Goal: Transaction & Acquisition: Purchase product/service

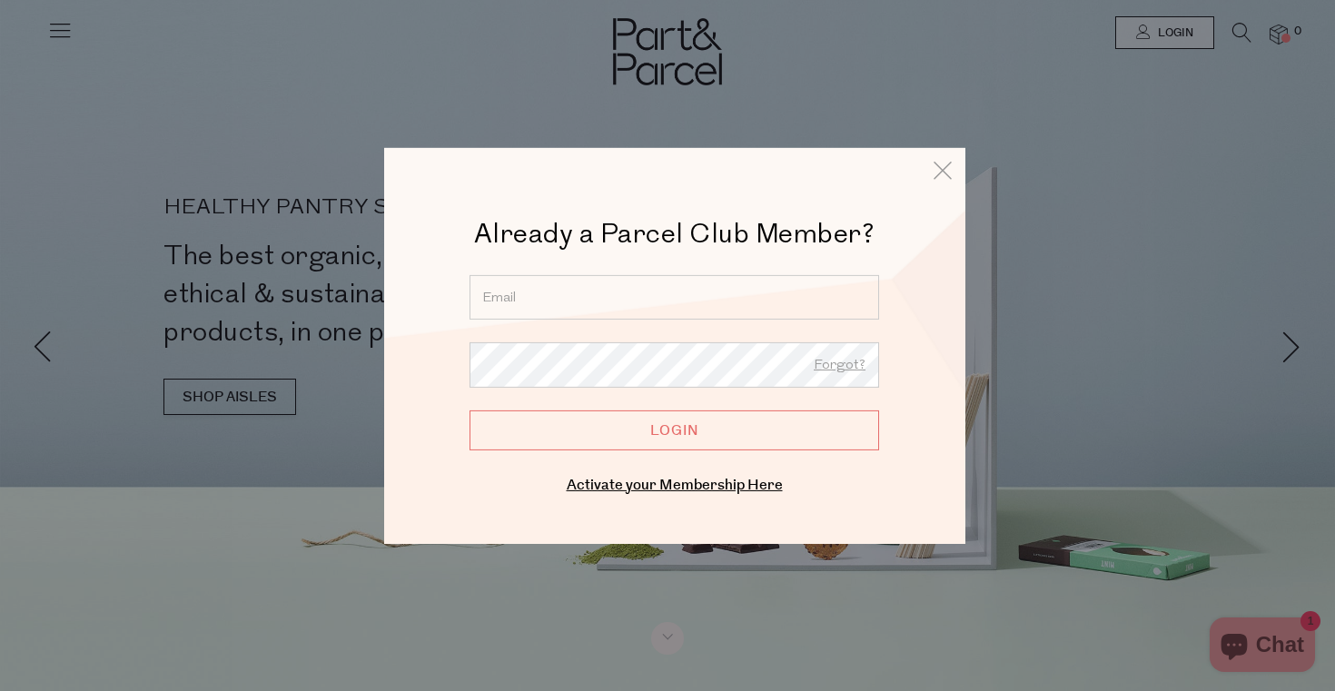
click at [648, 295] on input "email" at bounding box center [675, 296] width 410 height 44
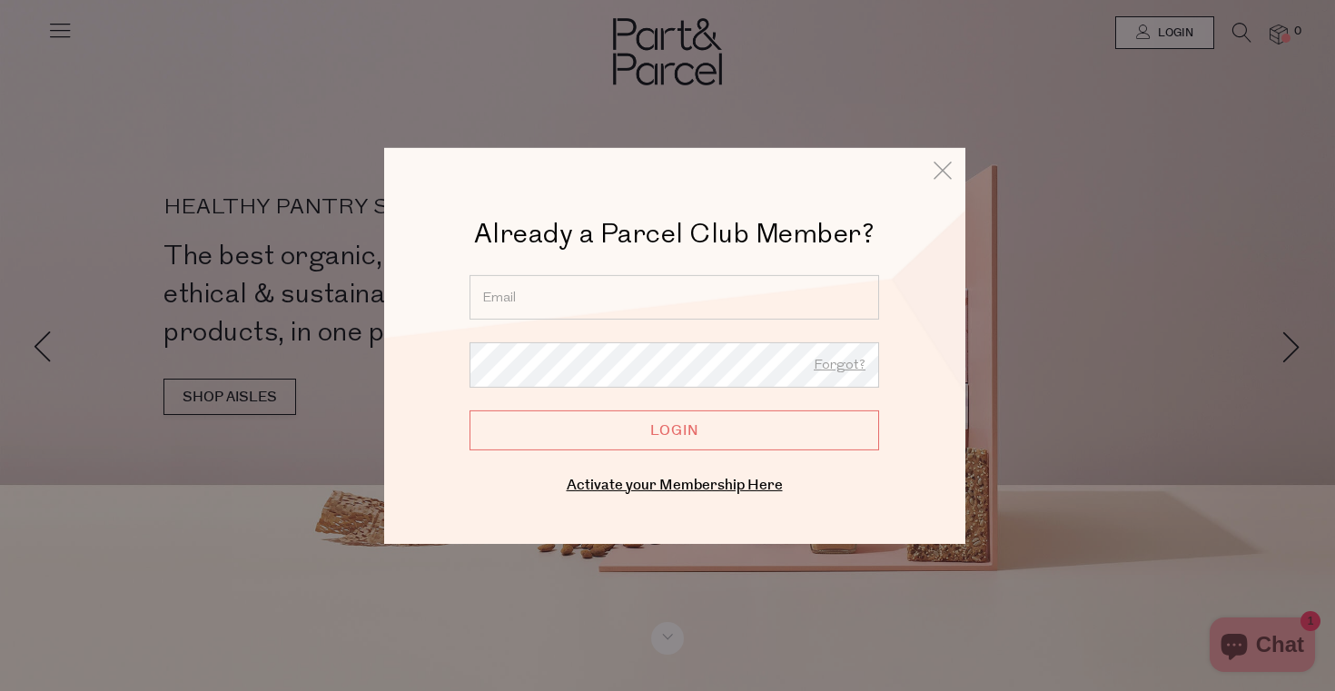
type input "[EMAIL_ADDRESS][PERSON_NAME][DOMAIN_NAME]"
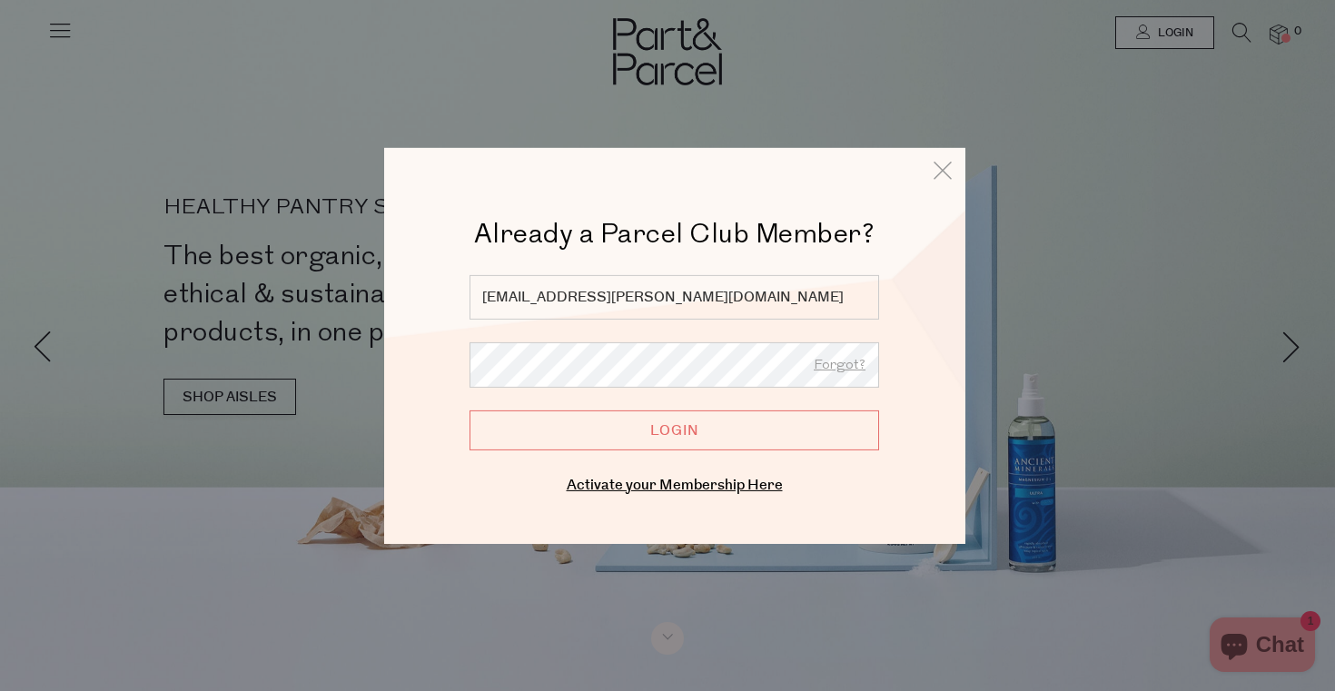
click at [658, 445] on input "Login" at bounding box center [675, 430] width 410 height 40
click at [665, 437] on input "Login" at bounding box center [675, 430] width 410 height 40
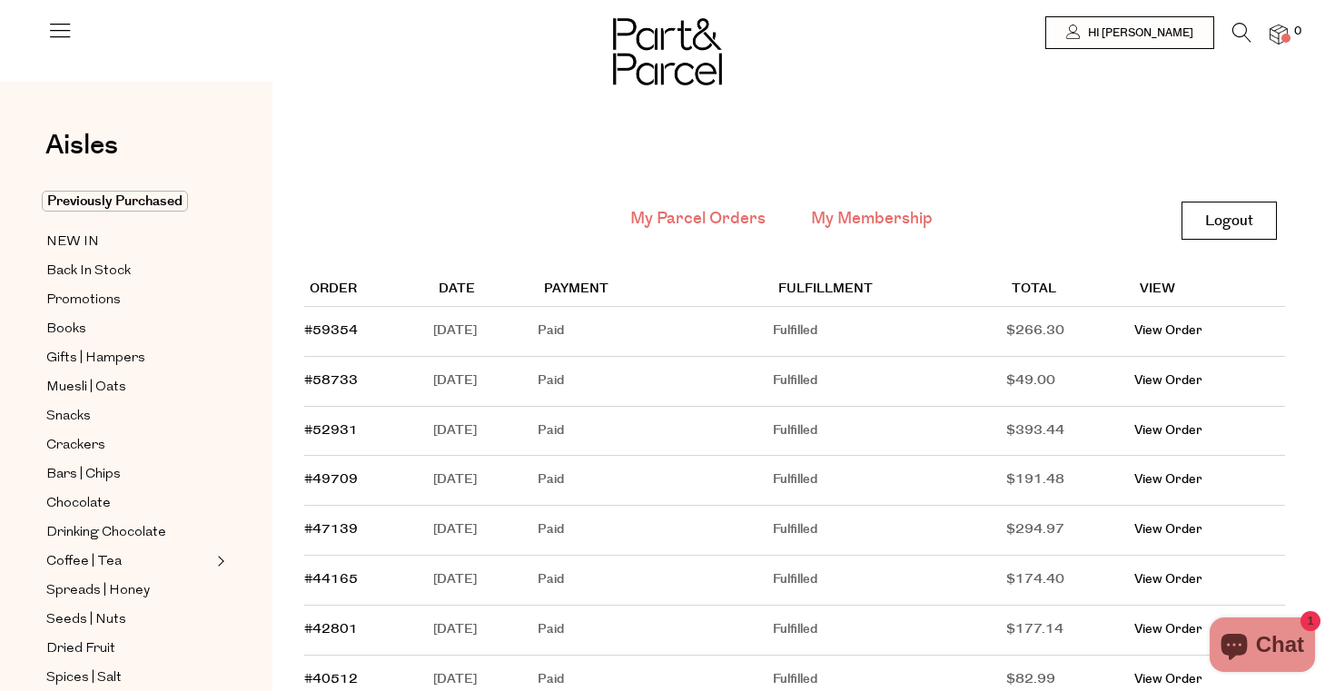
click at [851, 225] on link "My Membership" at bounding box center [872, 219] width 122 height 24
click at [94, 272] on span "Back In Stock" at bounding box center [88, 272] width 84 height 22
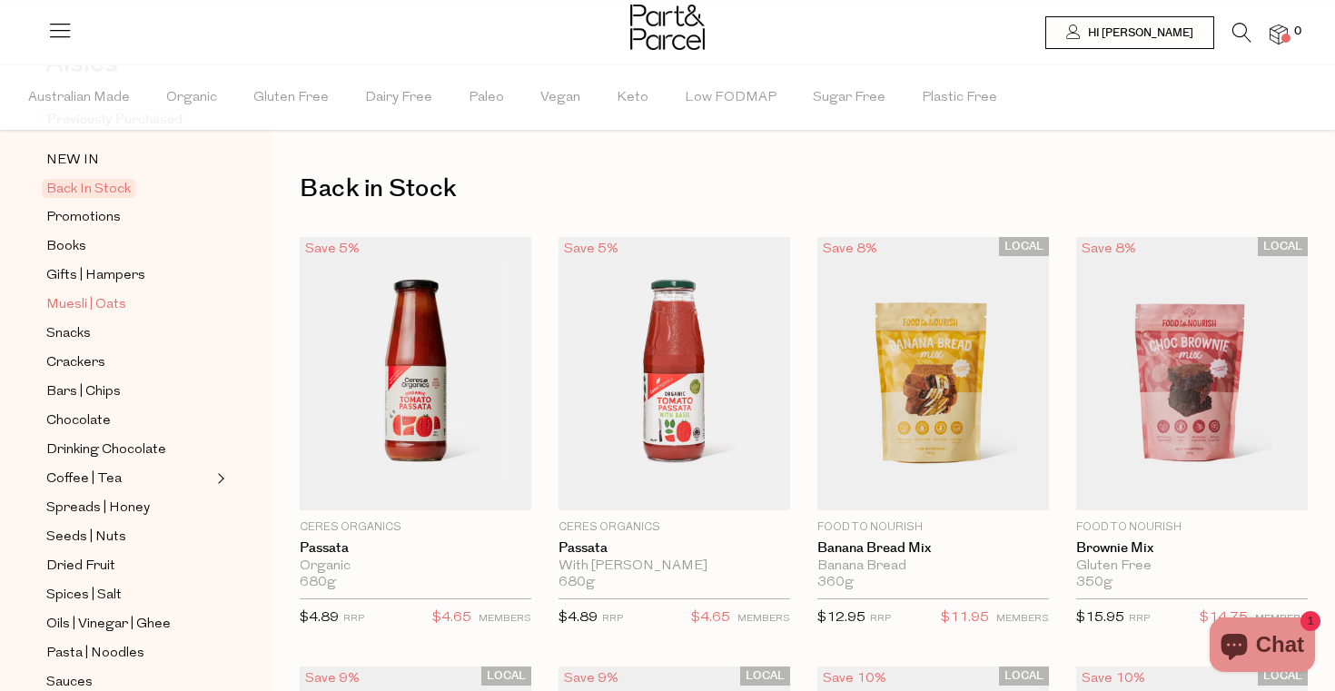
scroll to position [126, 0]
click at [95, 214] on span "Promotions" at bounding box center [83, 216] width 74 height 22
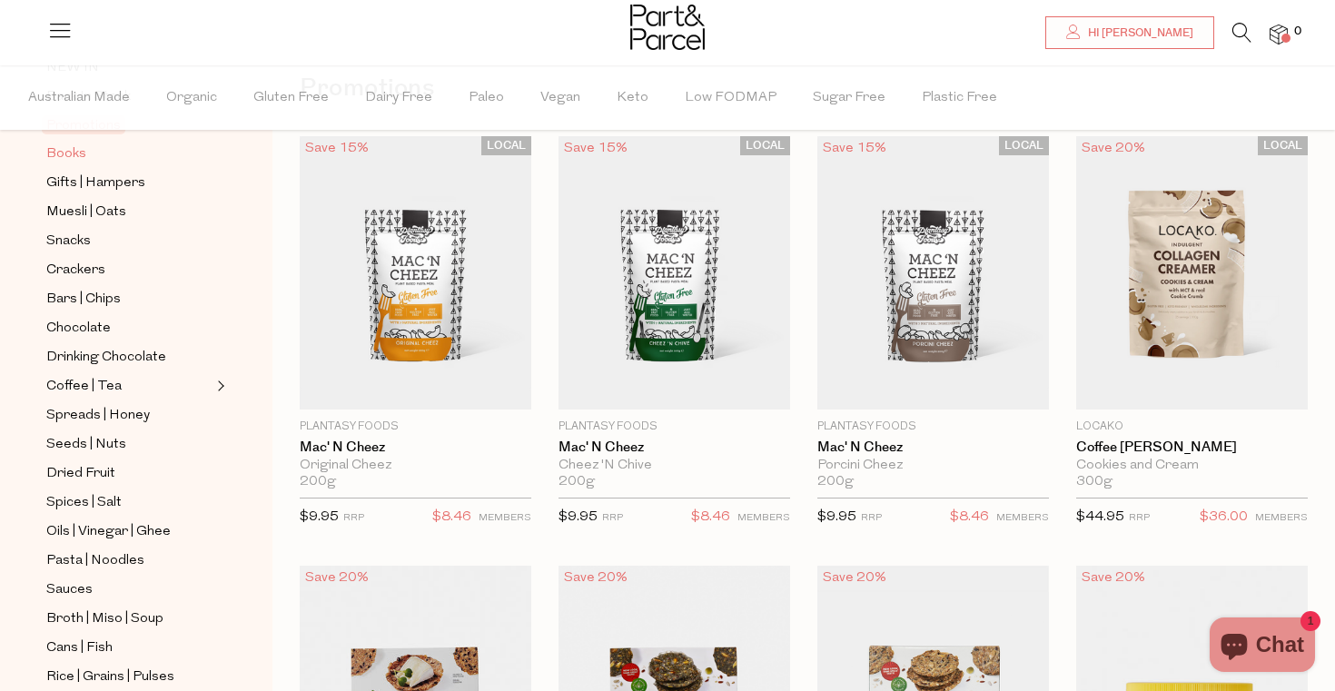
scroll to position [222, 0]
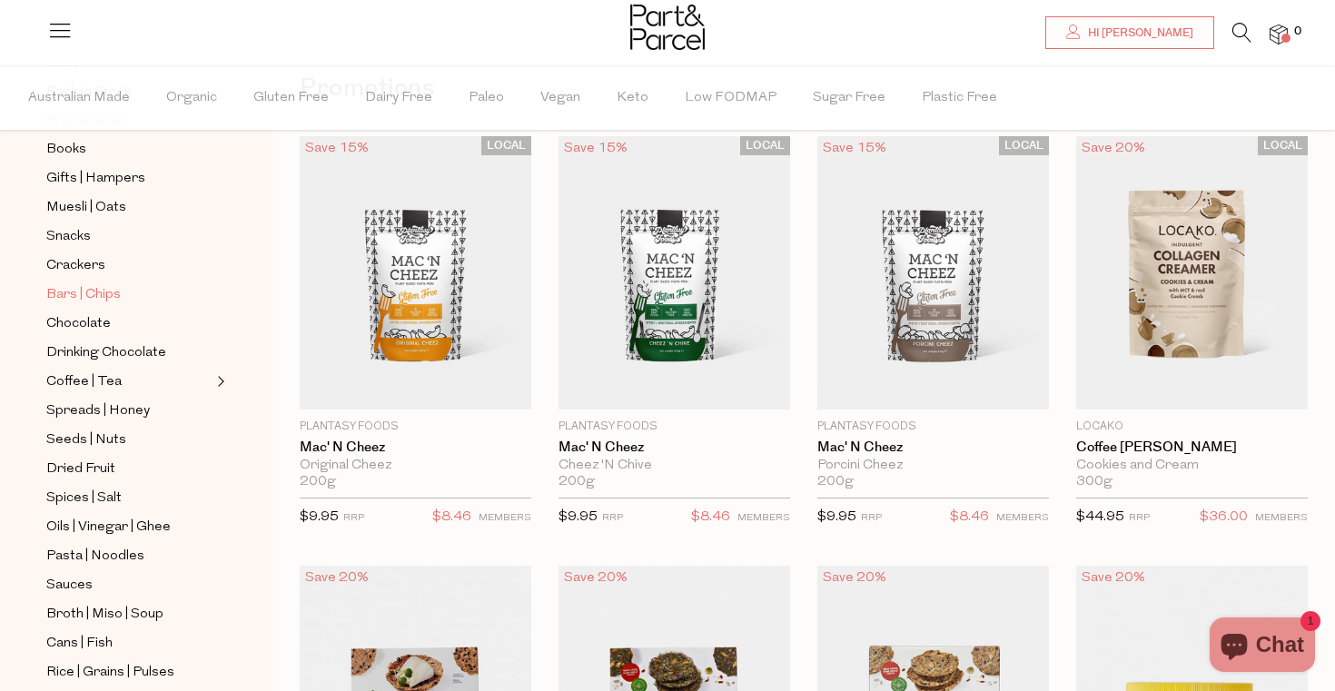
click at [108, 293] on span "Bars | Chips" at bounding box center [83, 295] width 74 height 22
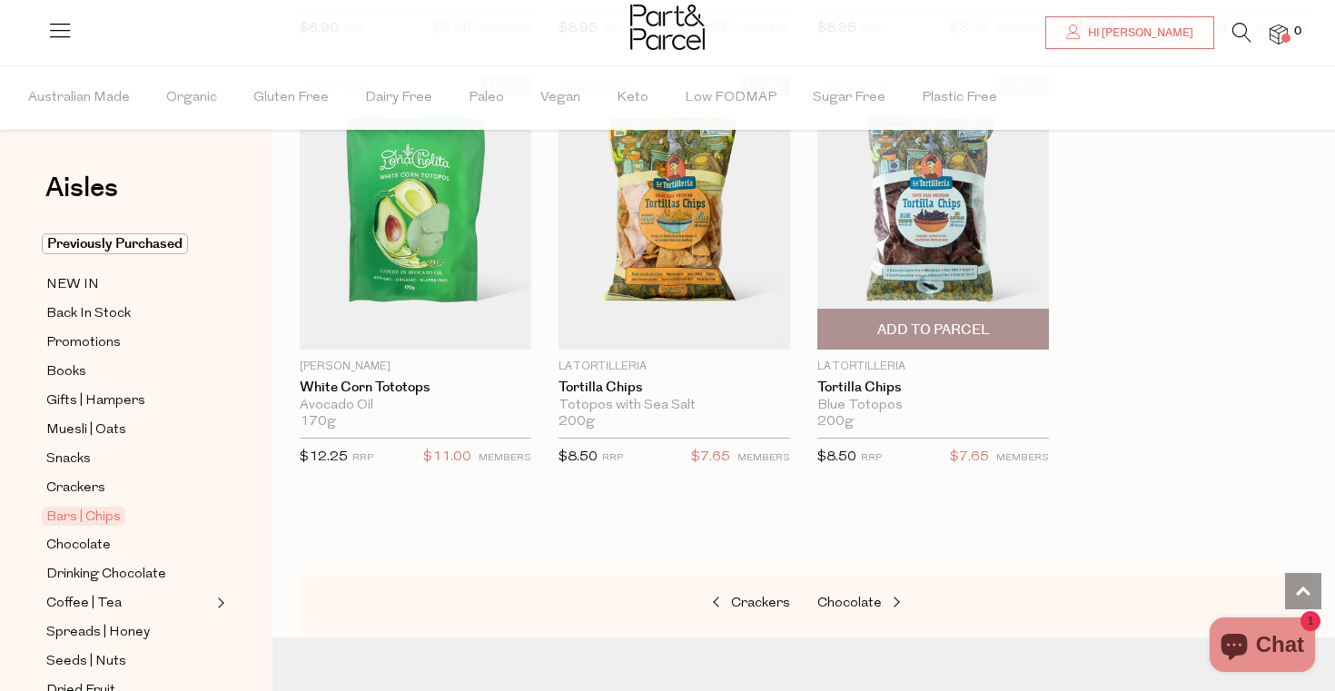
scroll to position [7451, 0]
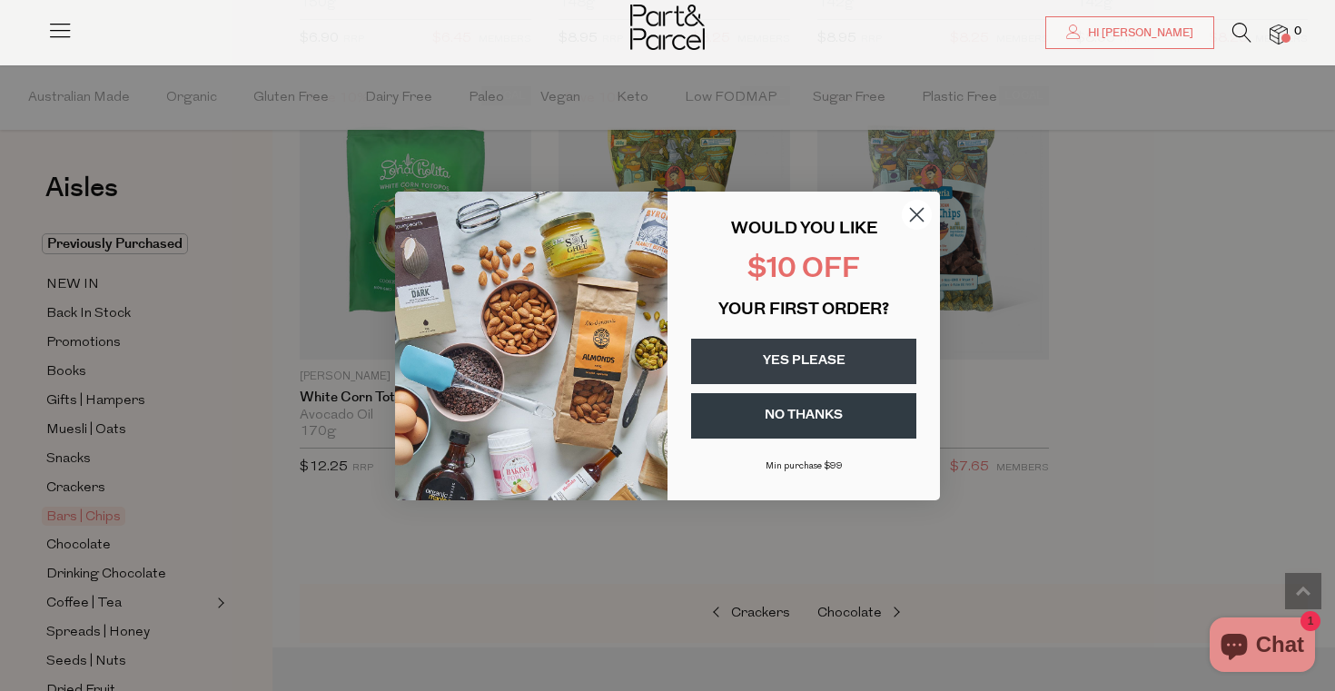
click at [917, 215] on icon "Close dialog" at bounding box center [917, 214] width 13 height 13
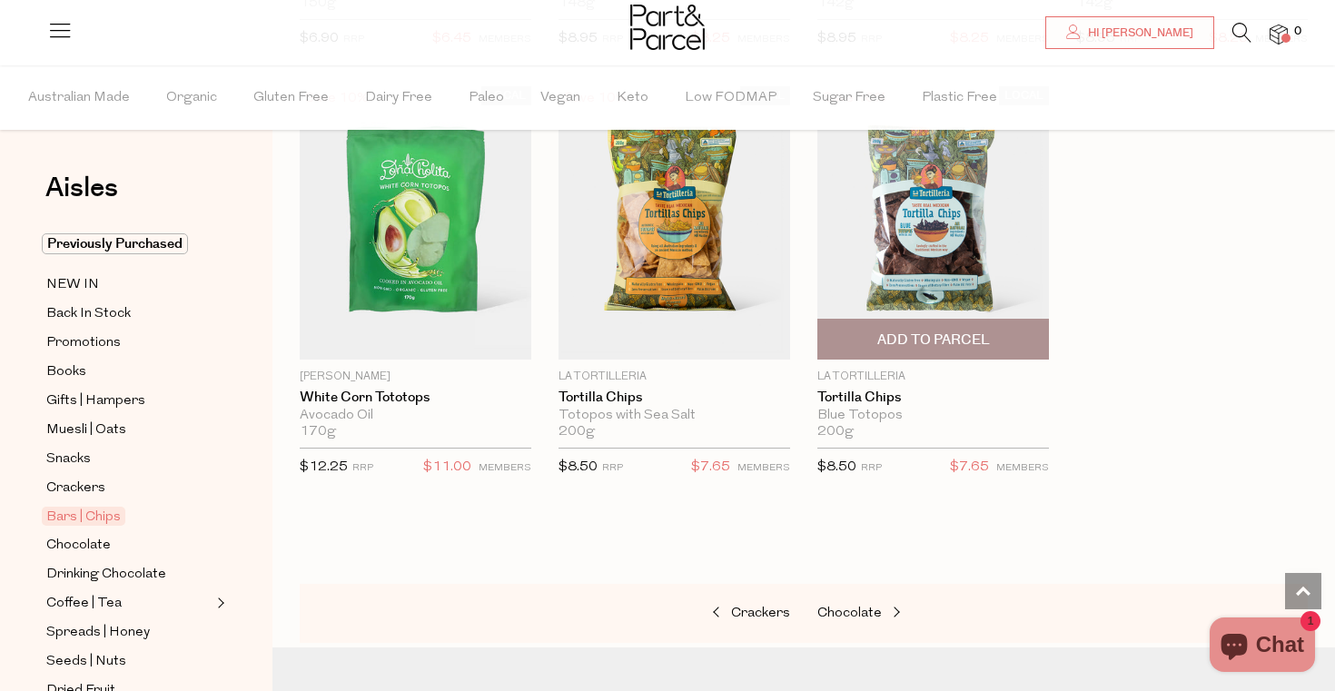
click at [911, 337] on span "Add To Parcel" at bounding box center [933, 340] width 113 height 19
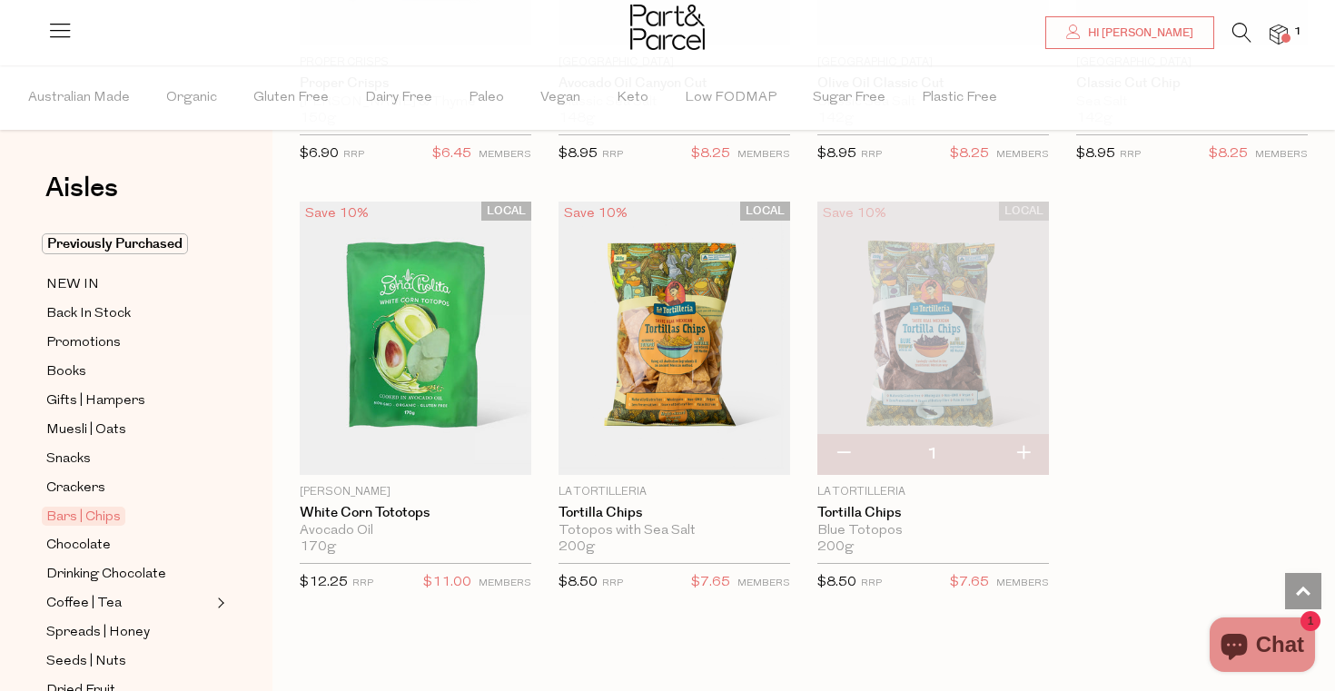
scroll to position [7335, 0]
click at [1025, 444] on button "button" at bounding box center [1023, 455] width 52 height 40
type input "2"
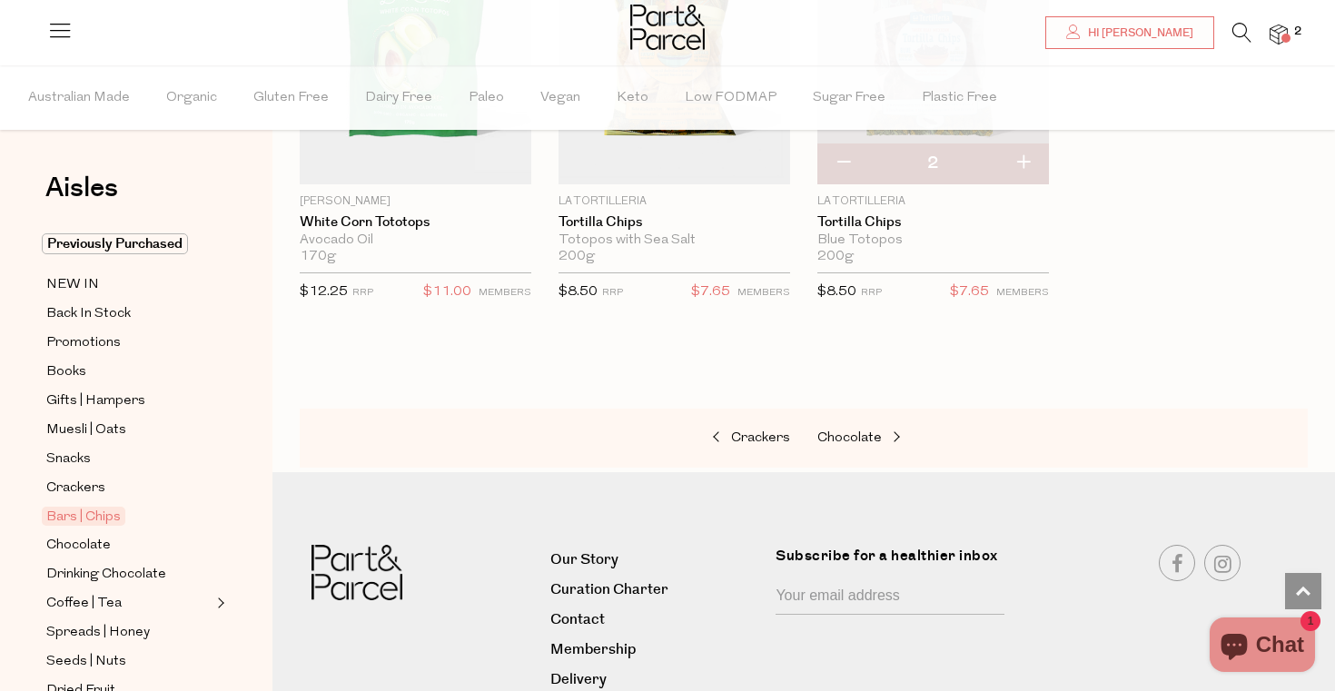
scroll to position [7638, 0]
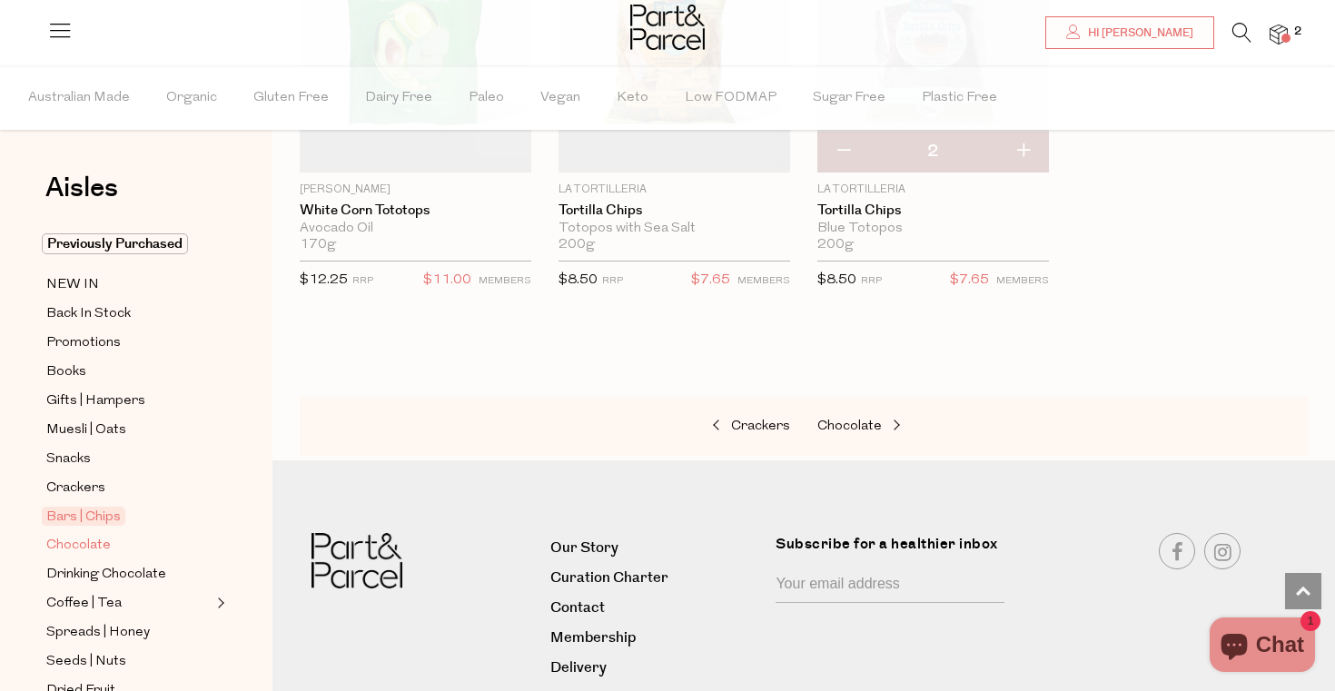
click at [70, 547] on span "Chocolate" at bounding box center [78, 546] width 64 height 22
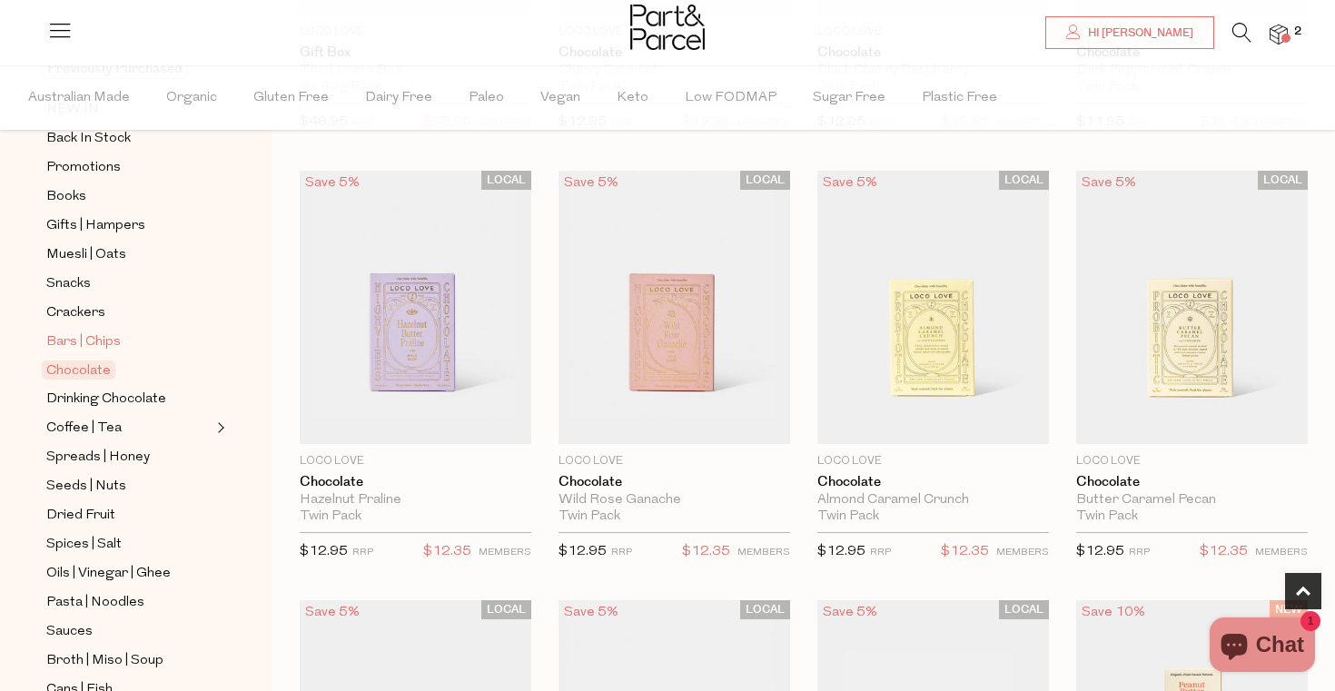
scroll to position [178, 0]
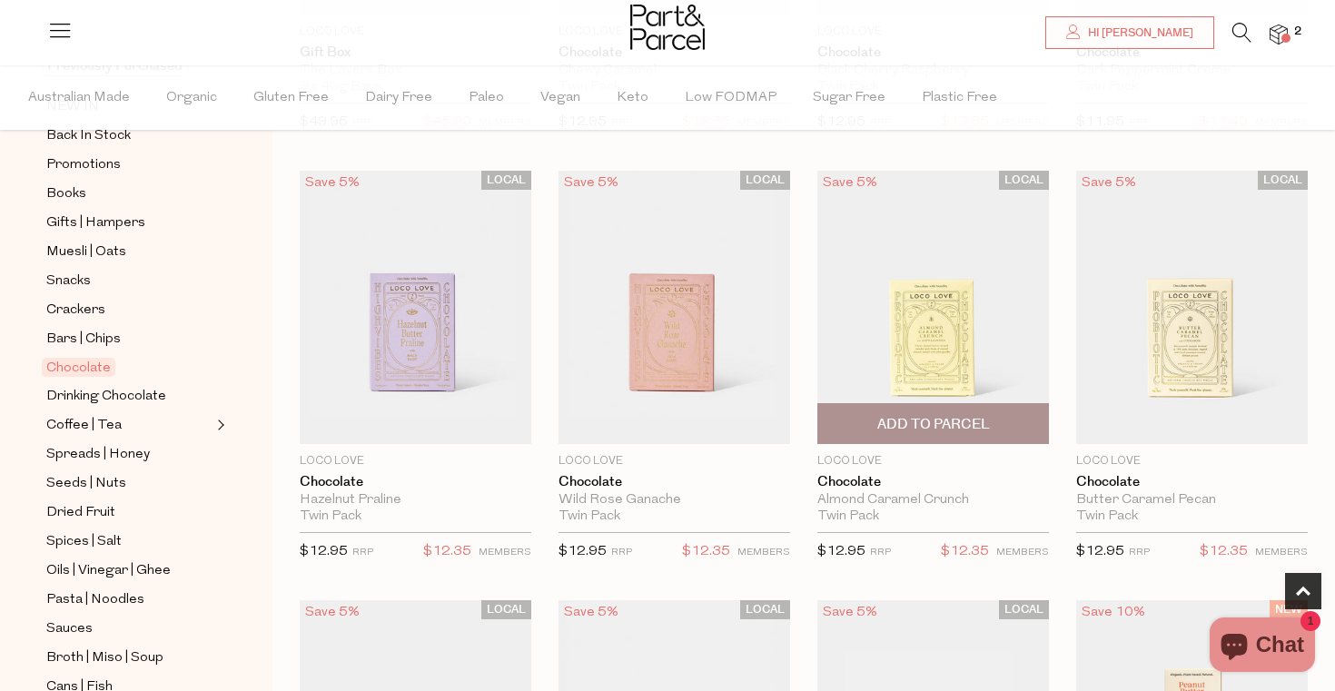
click at [918, 428] on span "Add To Parcel" at bounding box center [933, 424] width 113 height 19
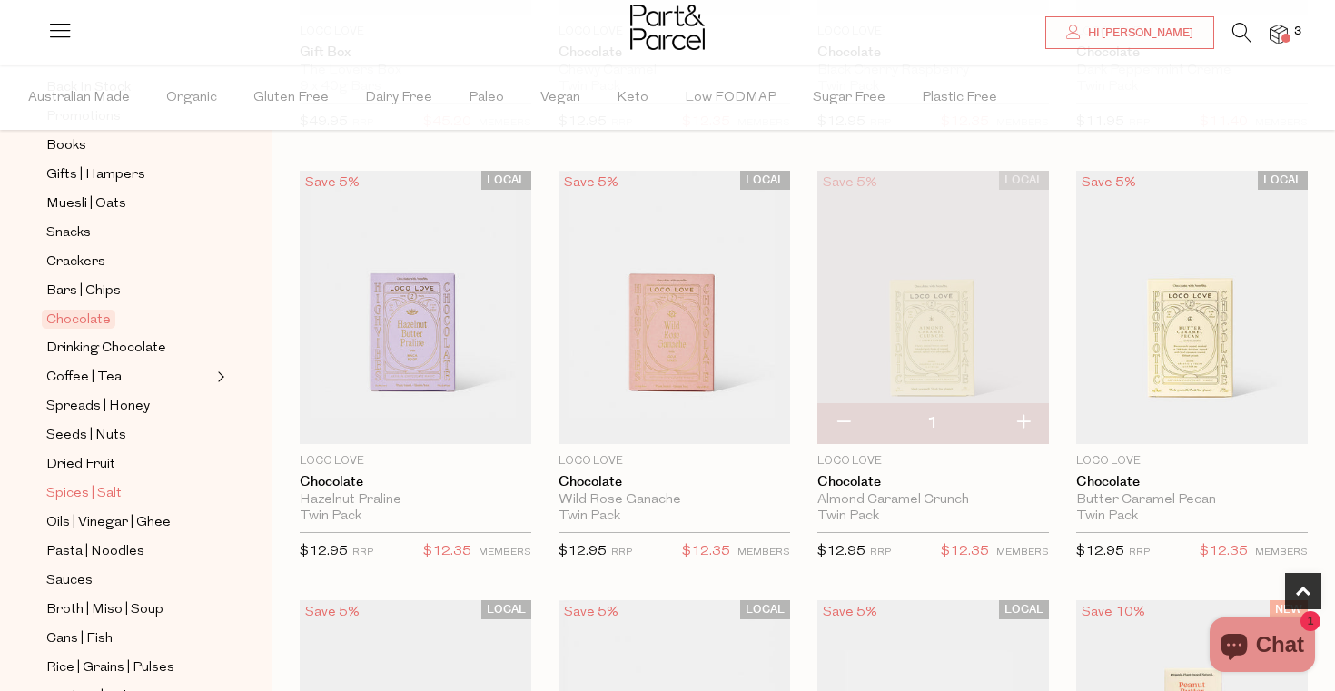
scroll to position [274, 0]
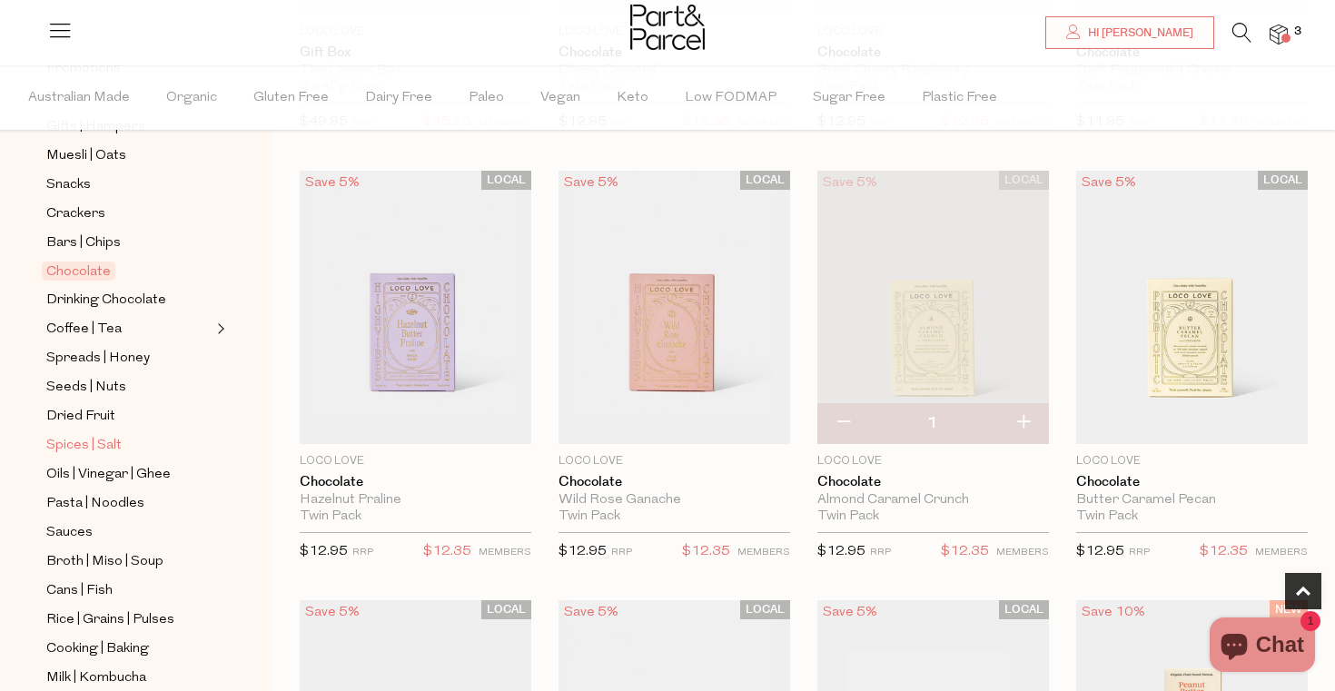
click at [87, 449] on span "Spices | Salt" at bounding box center [83, 446] width 75 height 22
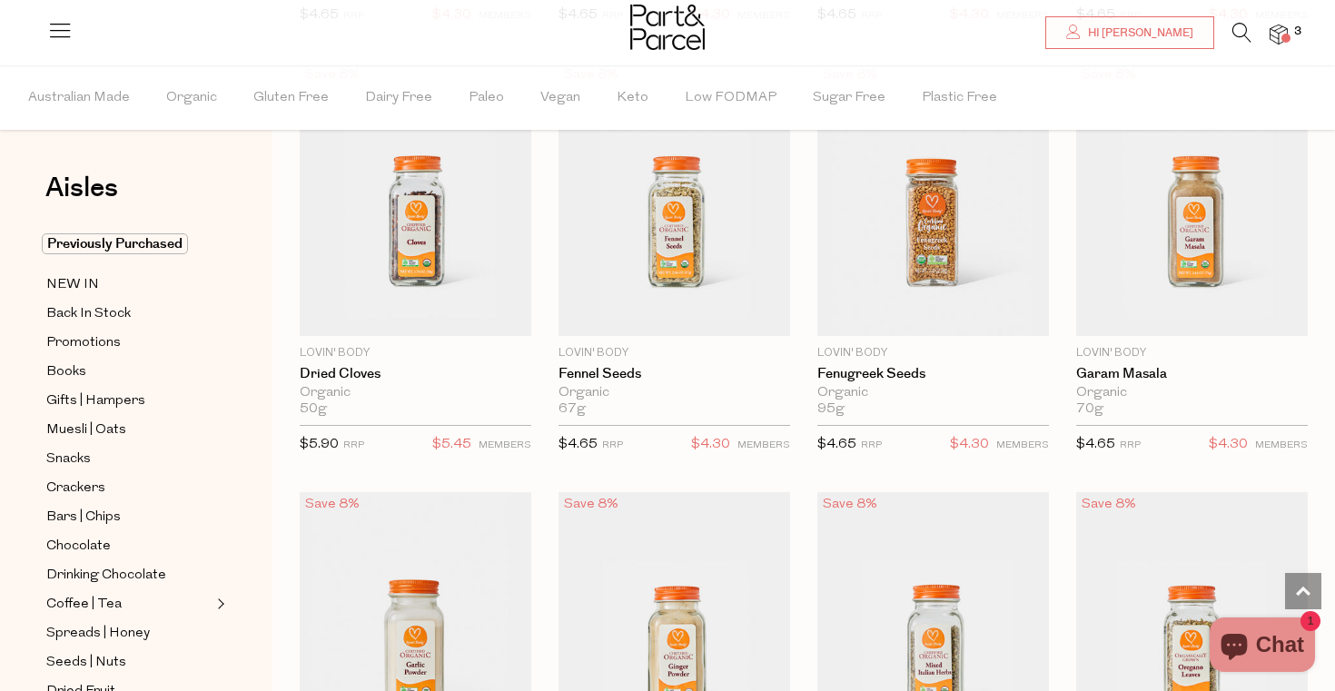
scroll to position [4489, 0]
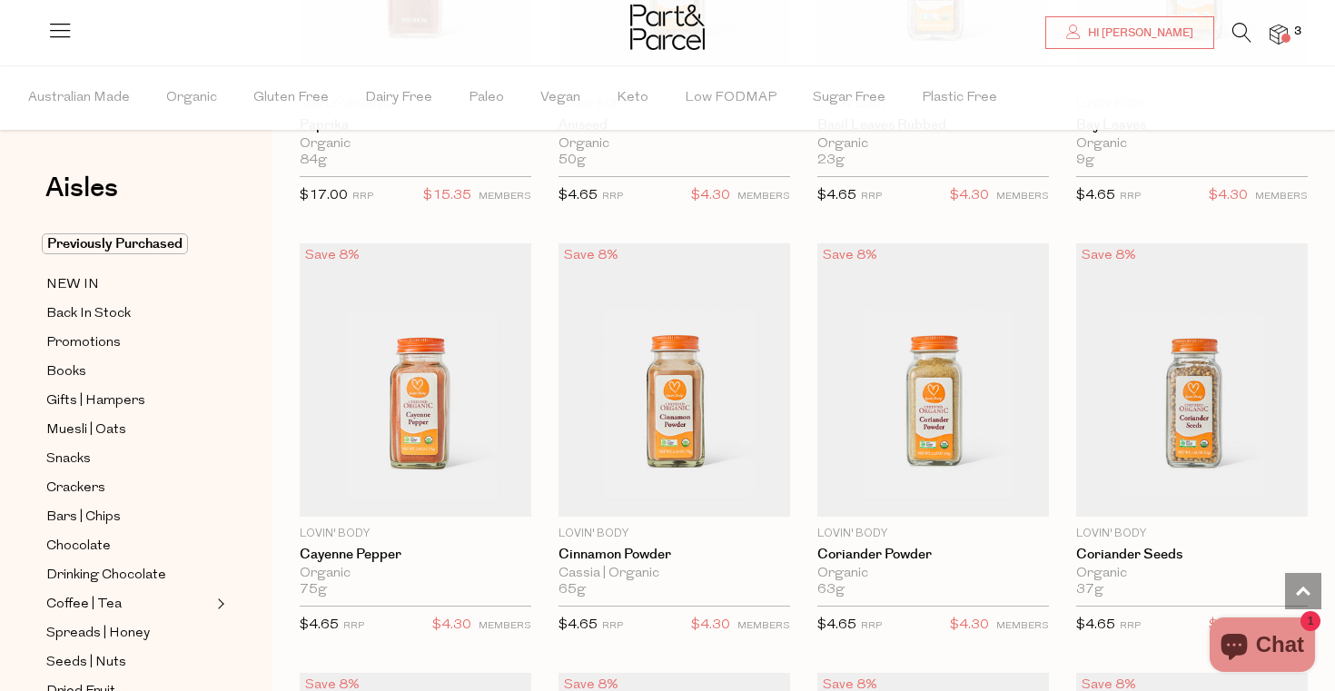
scroll to position [3432, 0]
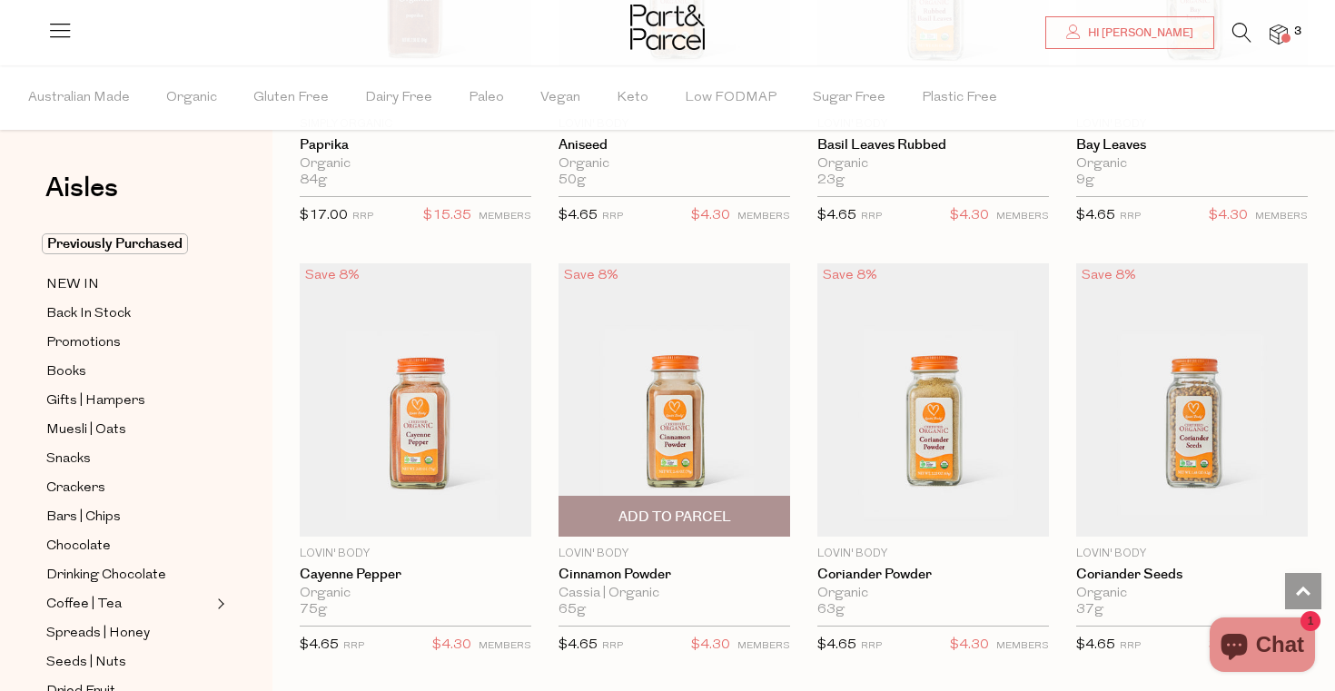
click at [686, 513] on span "Add To Parcel" at bounding box center [674, 517] width 113 height 19
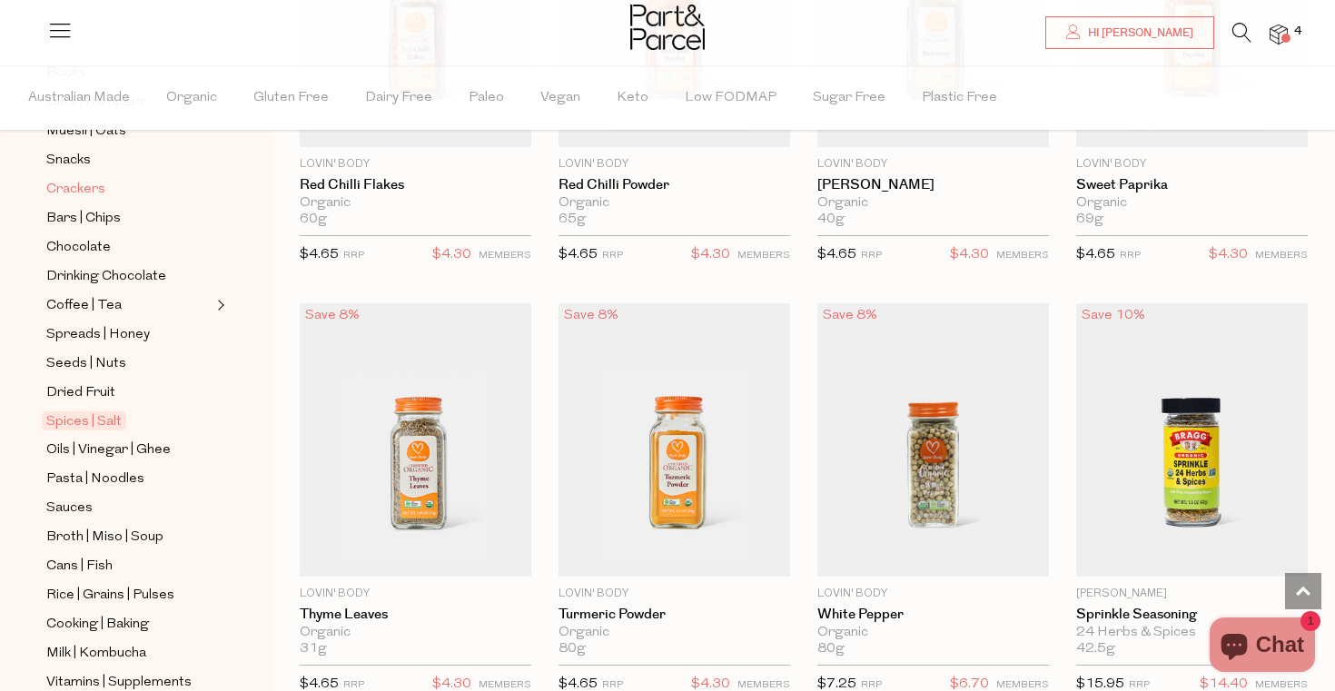
scroll to position [301, 0]
click at [82, 482] on span "Pasta | Noodles" at bounding box center [95, 478] width 98 height 22
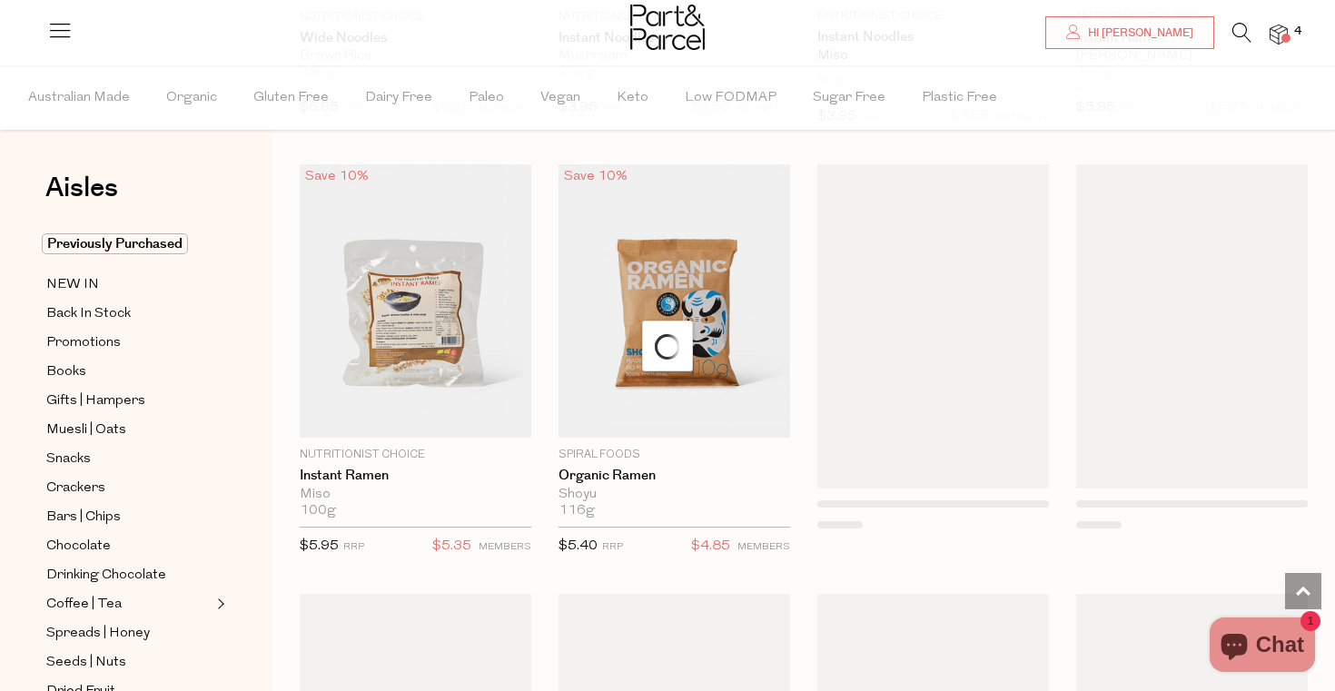
scroll to position [5242, 0]
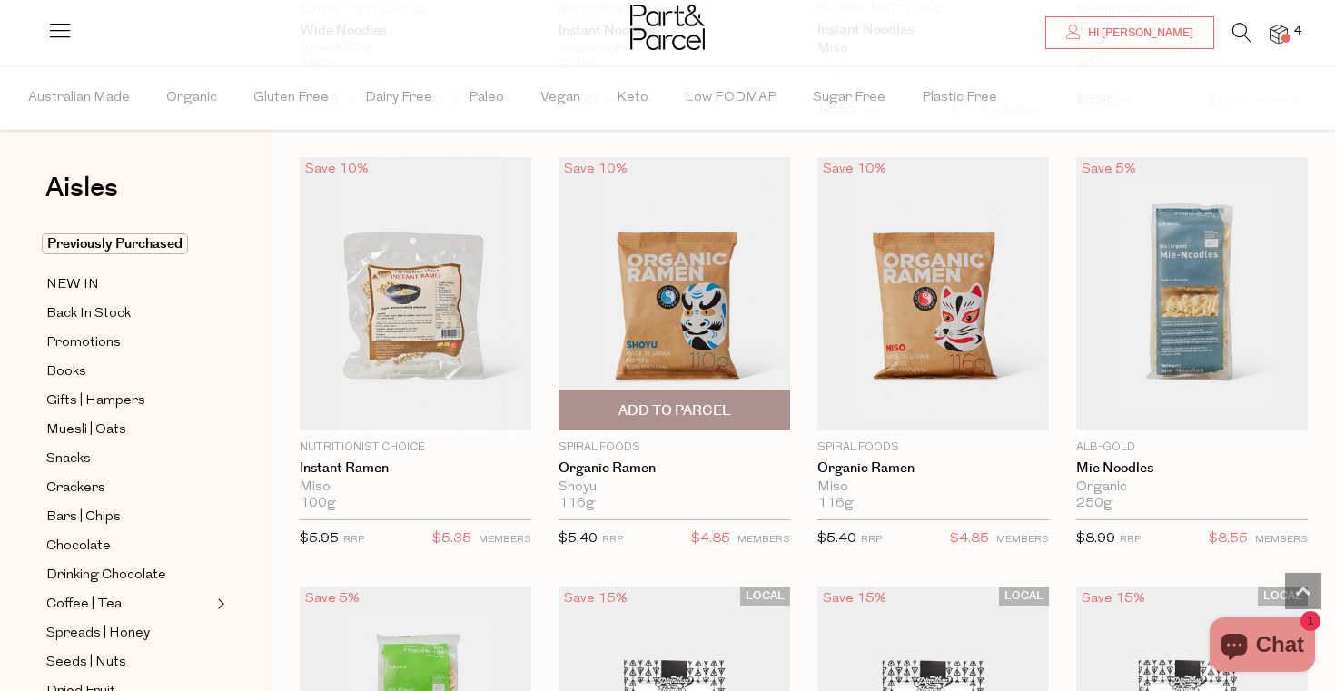
click at [700, 406] on span "Add To Parcel" at bounding box center [674, 410] width 113 height 19
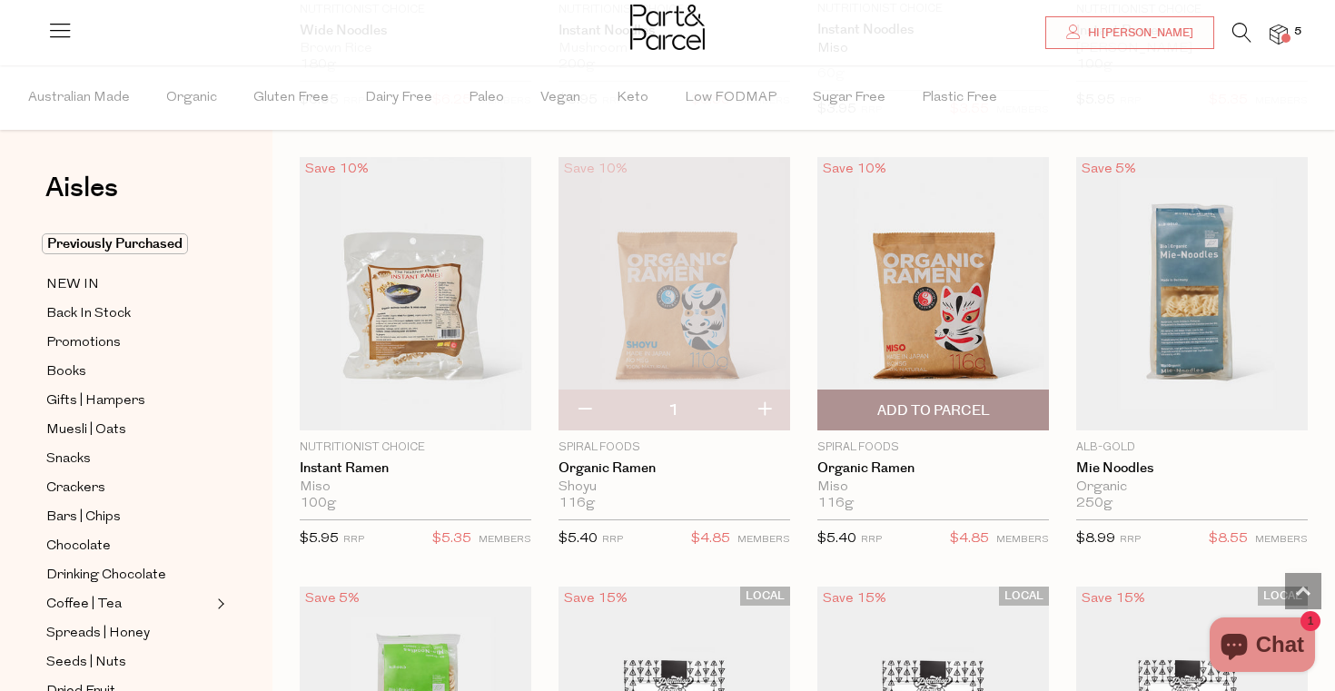
click at [906, 404] on span "Add To Parcel" at bounding box center [933, 410] width 113 height 19
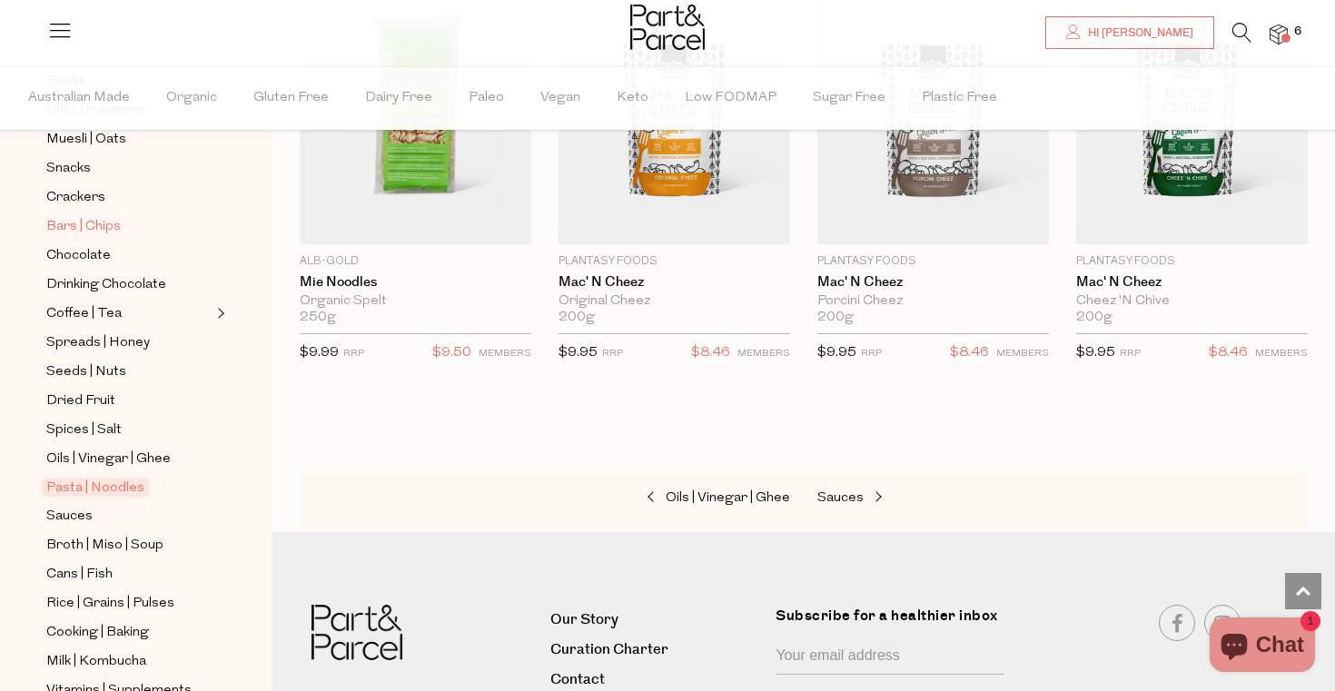
scroll to position [310, 0]
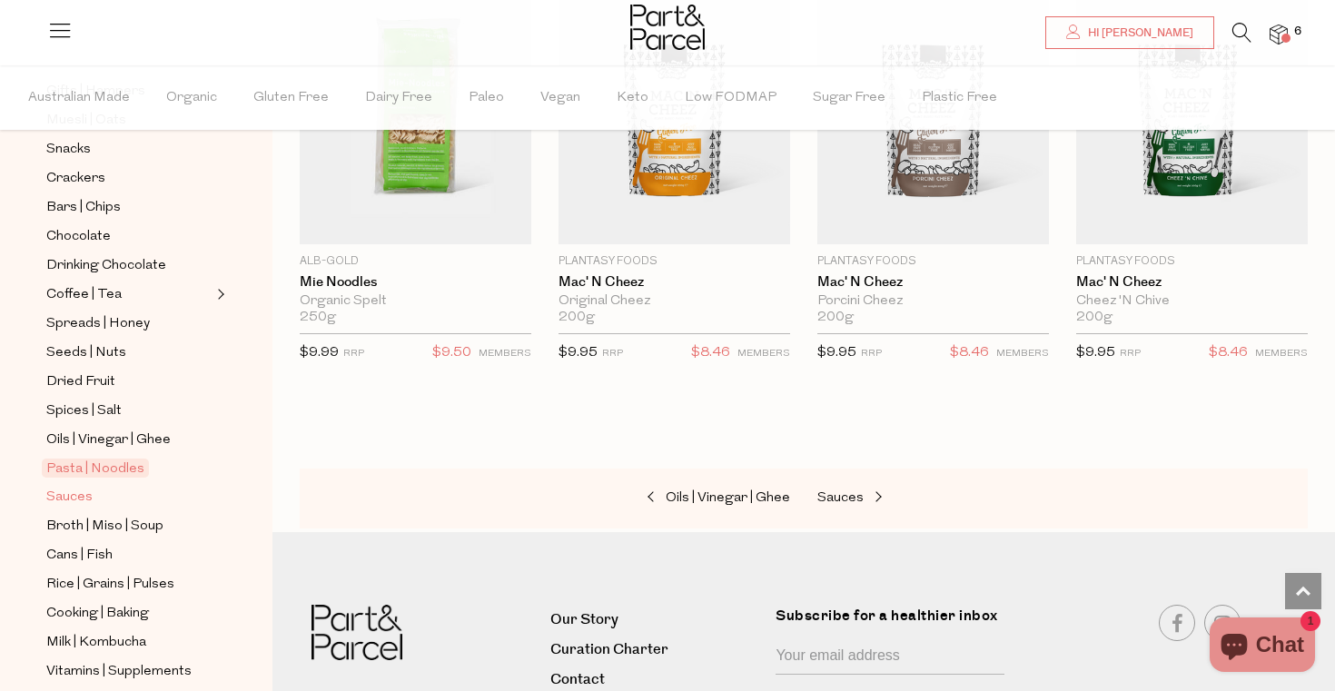
click at [83, 501] on span "Sauces" at bounding box center [69, 498] width 46 height 22
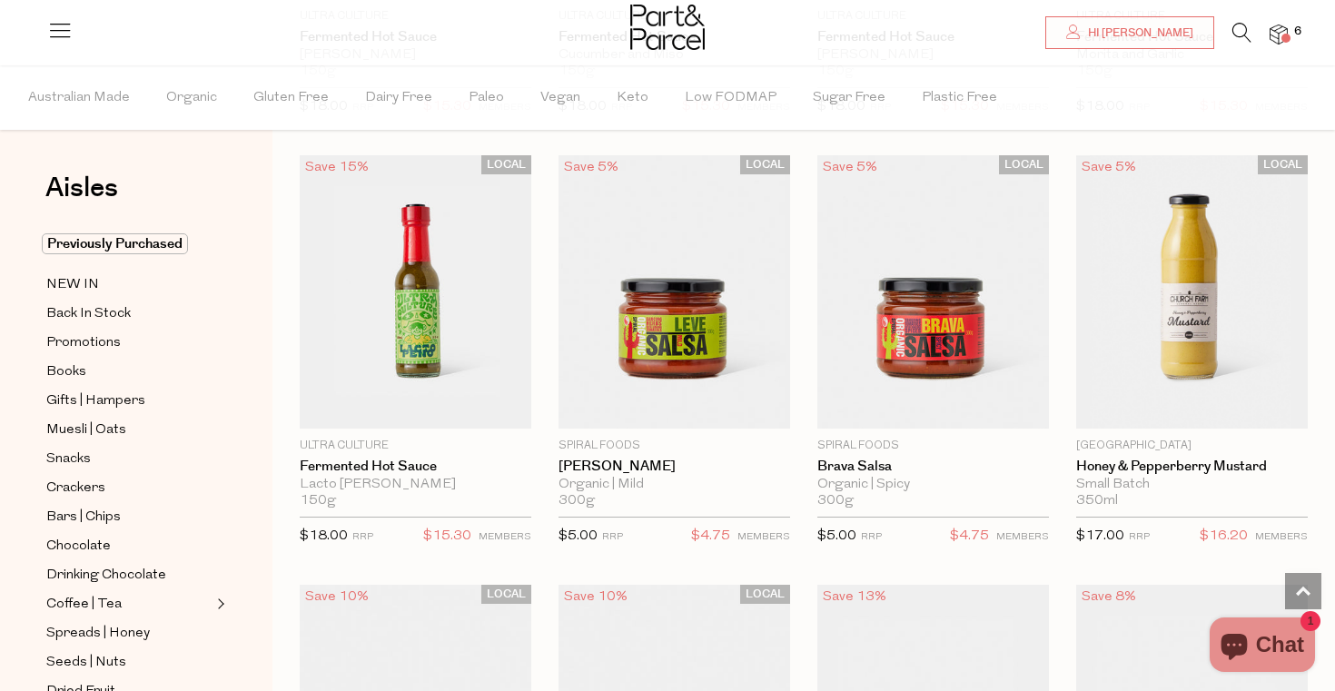
scroll to position [3941, 0]
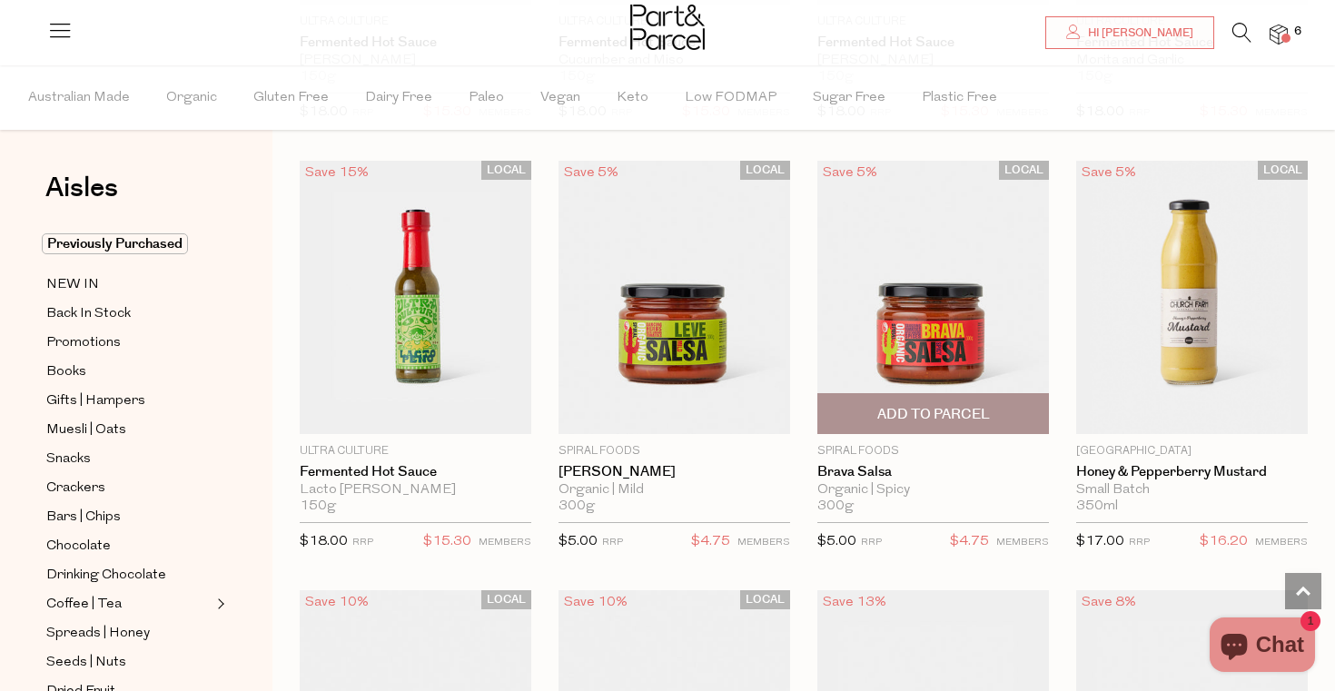
click at [928, 407] on span "Add To Parcel" at bounding box center [933, 414] width 113 height 19
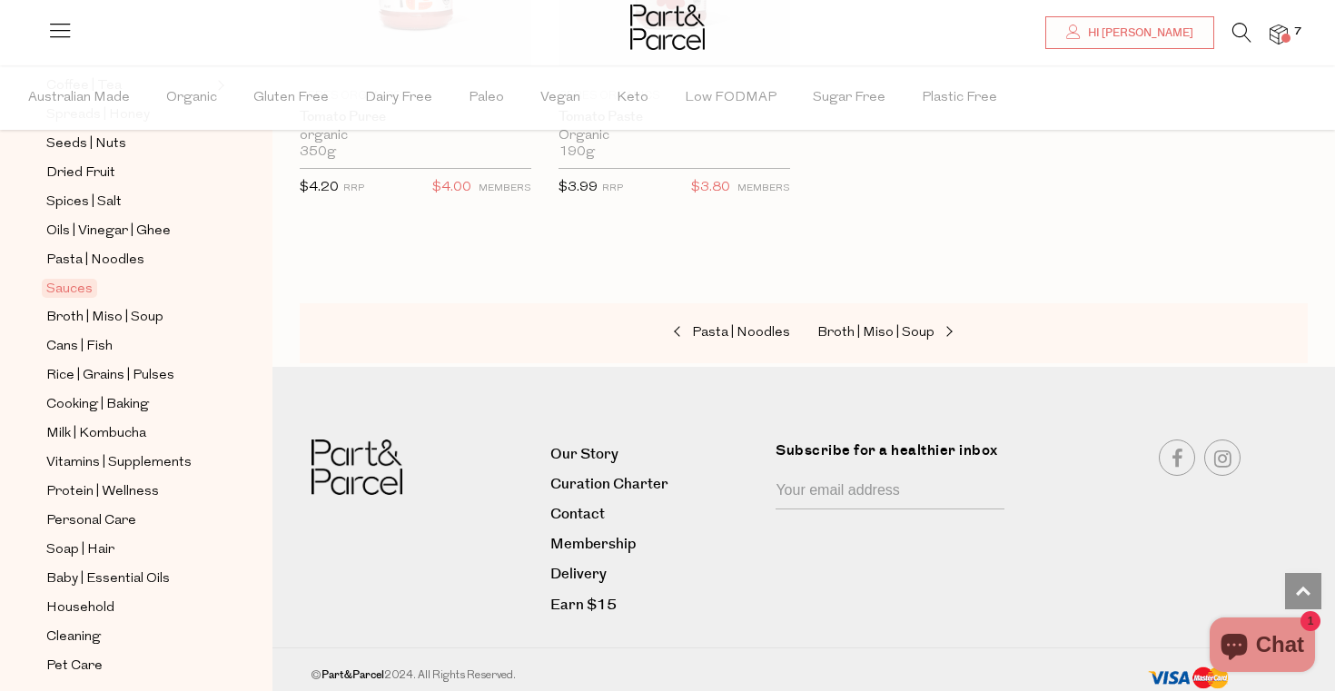
scroll to position [532, 0]
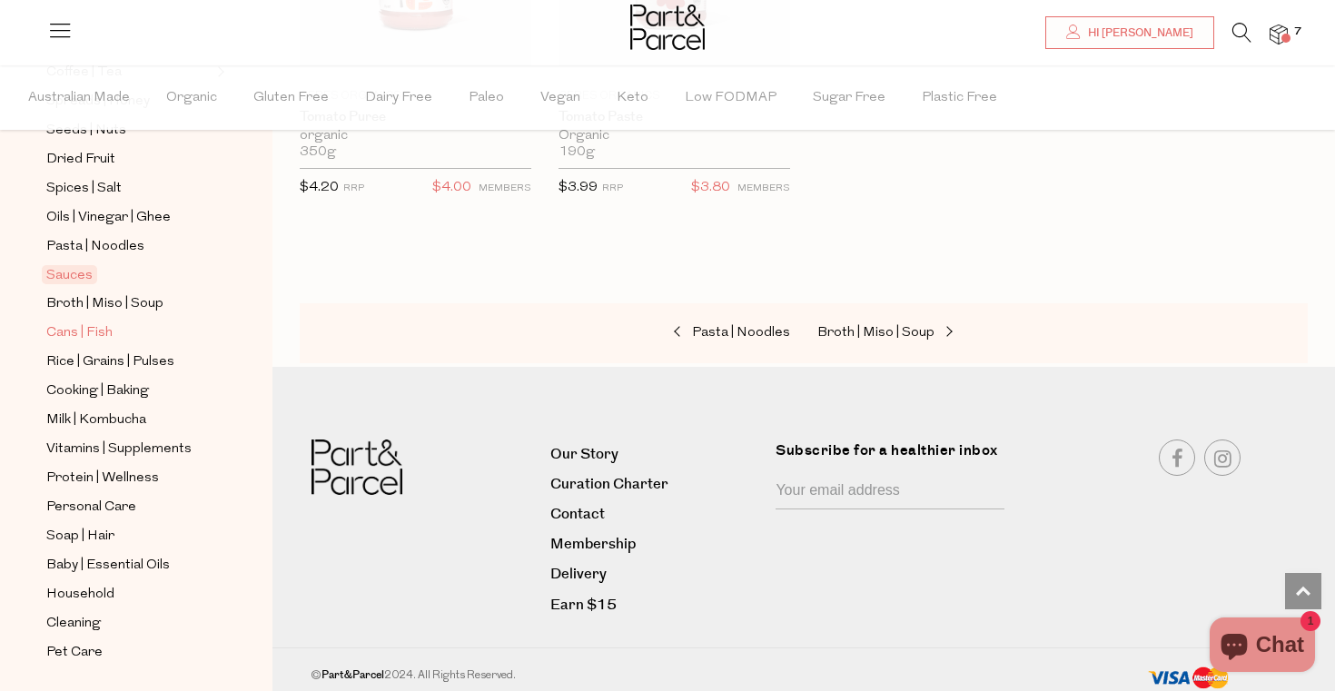
click at [96, 336] on span "Cans | Fish" at bounding box center [79, 333] width 66 height 22
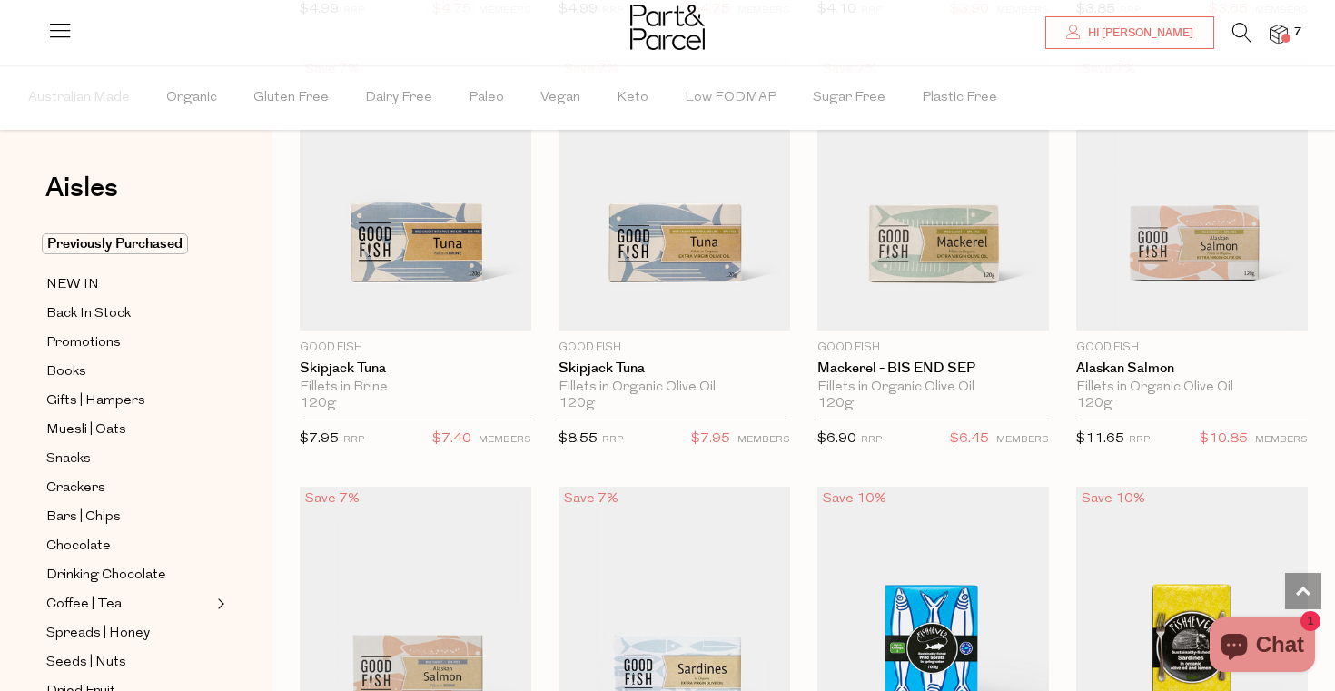
scroll to position [1899, 0]
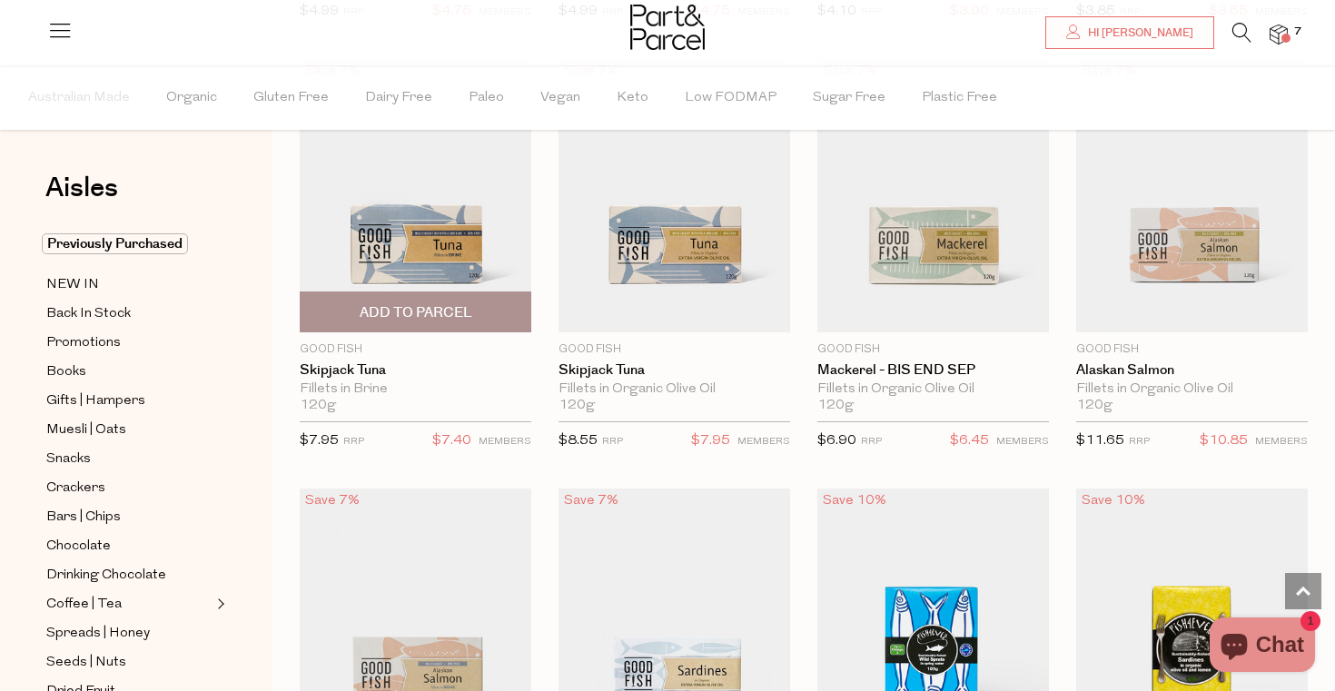
click at [475, 316] on span "Add To Parcel" at bounding box center [415, 311] width 221 height 39
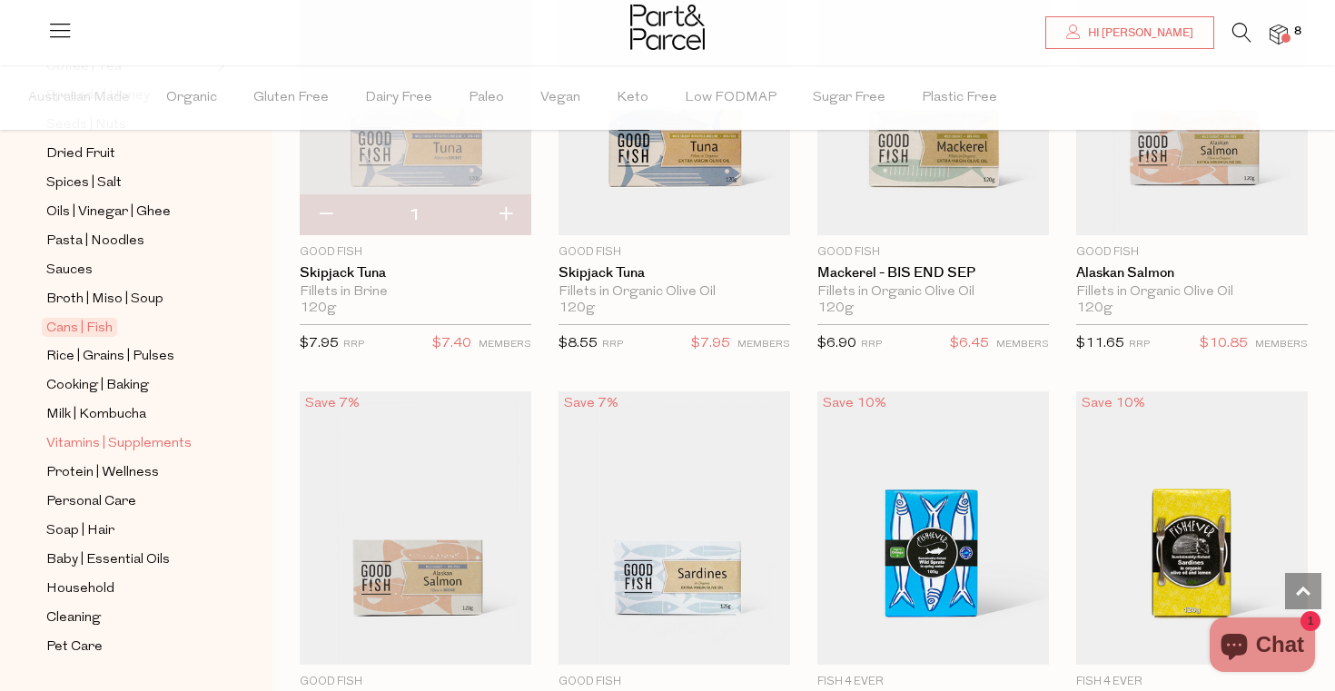
scroll to position [584, 0]
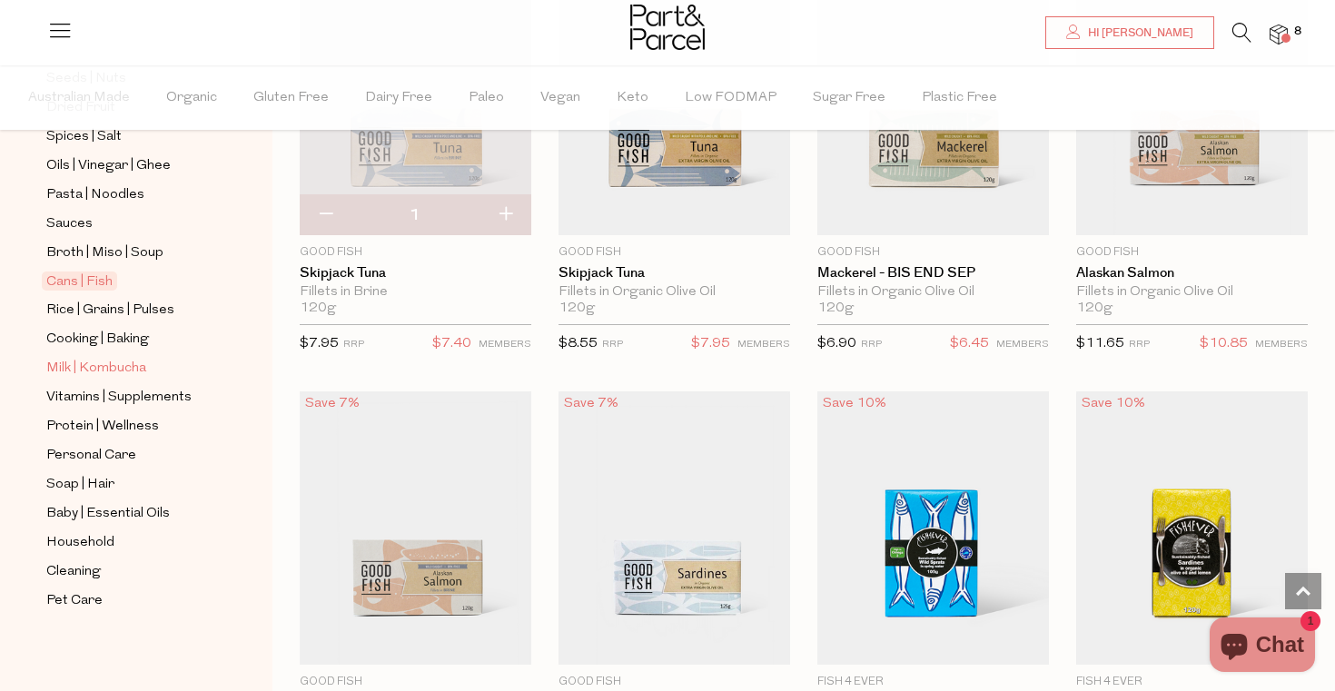
click at [98, 368] on span "Milk | Kombucha" at bounding box center [96, 369] width 100 height 22
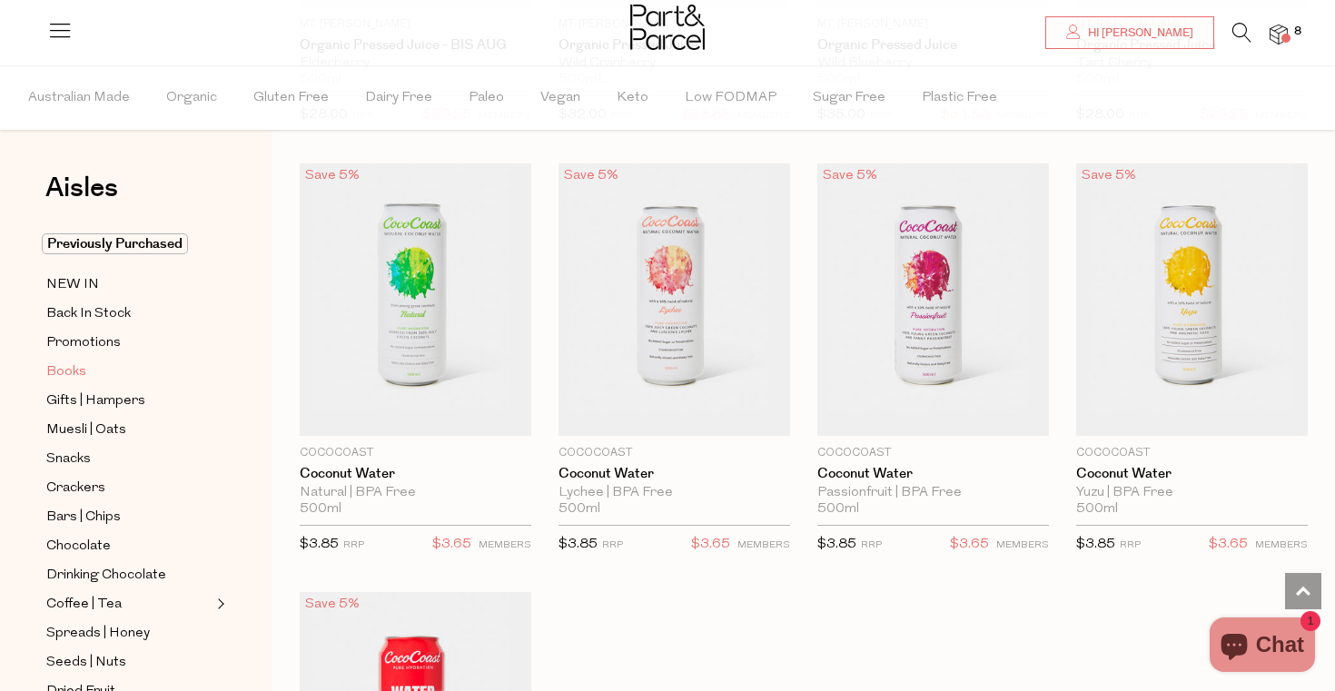
scroll to position [584, 0]
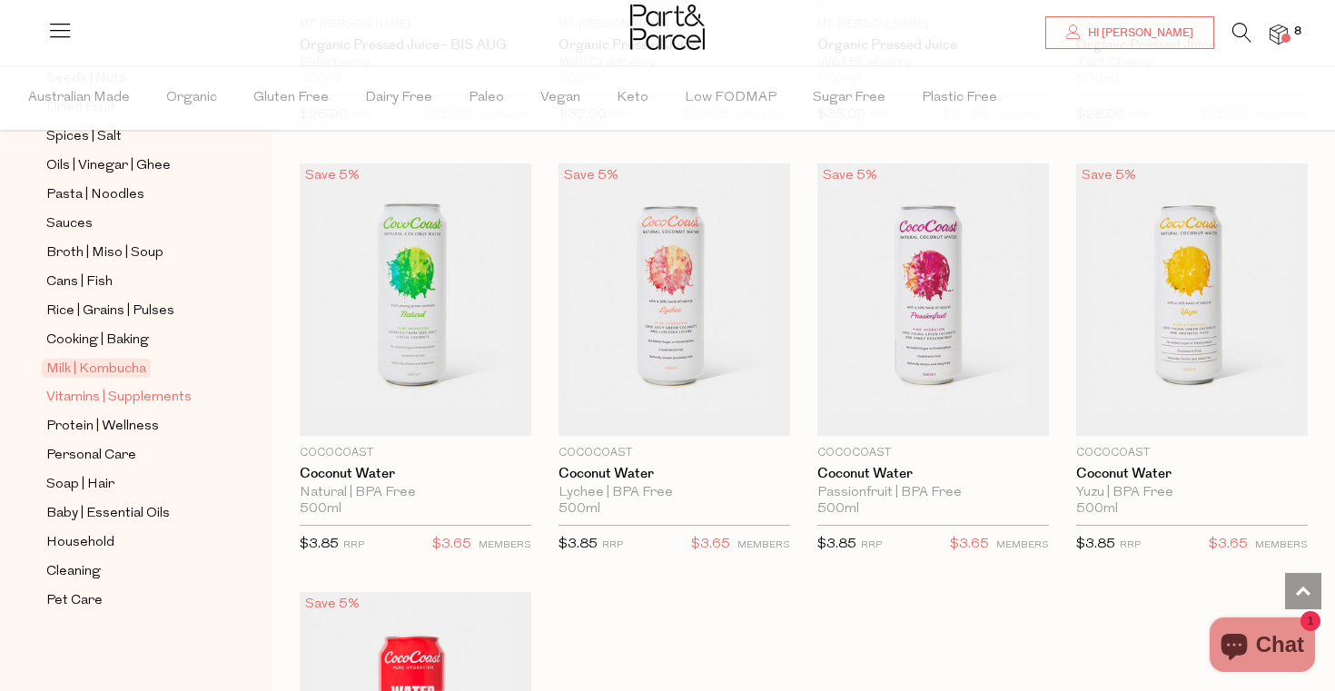
click at [91, 398] on span "Vitamins | Supplements" at bounding box center [118, 398] width 145 height 22
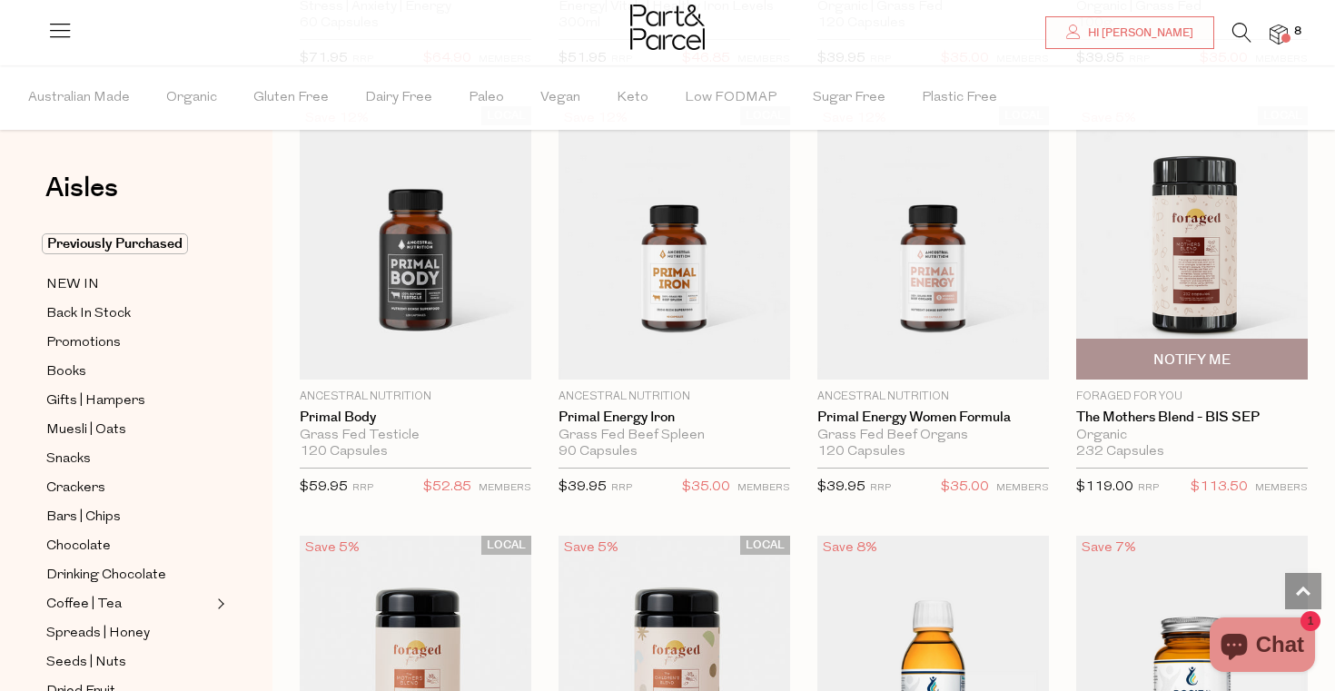
scroll to position [3560, 0]
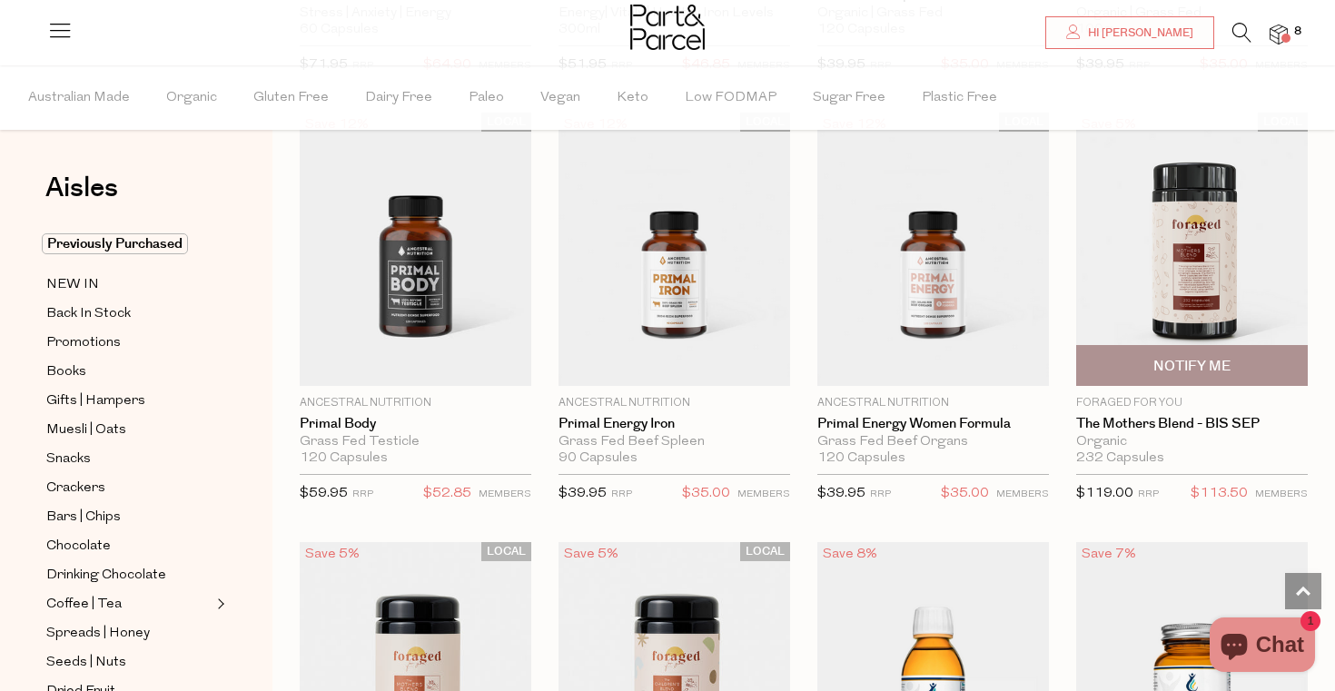
click at [1167, 364] on span "Notify Me" at bounding box center [1191, 366] width 77 height 19
type input "Notify when available"
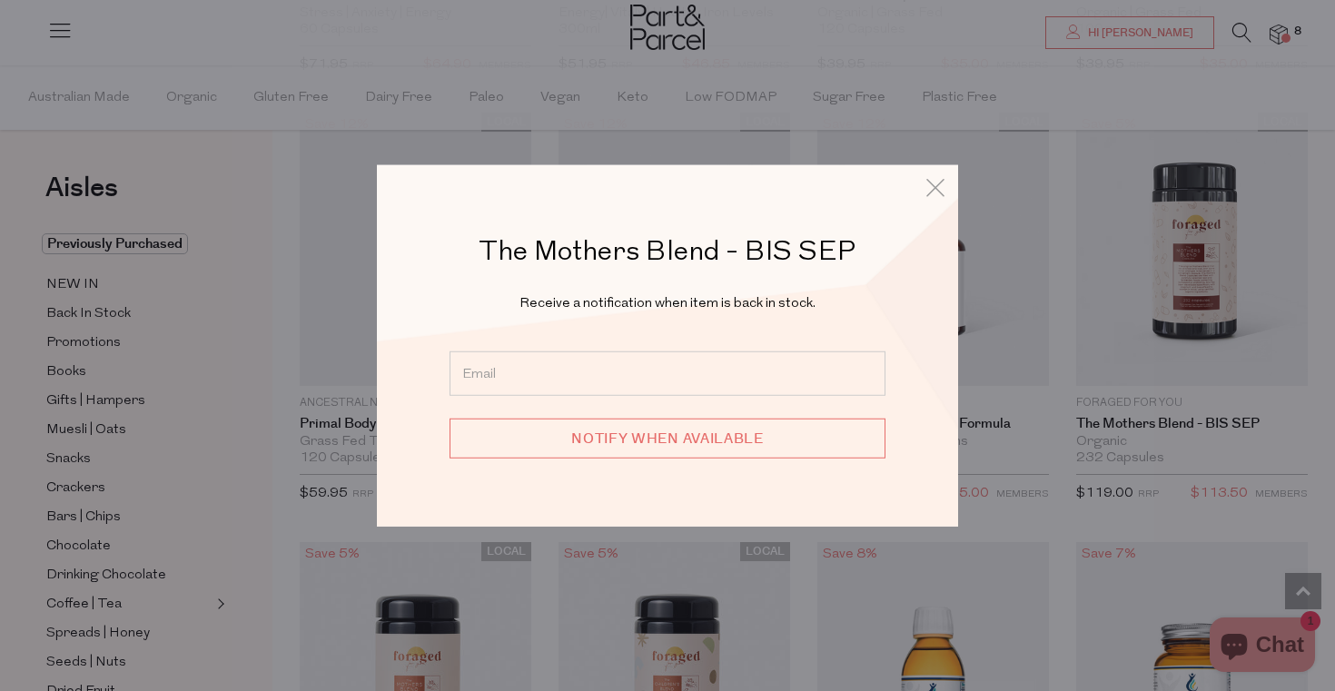
click at [683, 355] on input "email" at bounding box center [668, 373] width 436 height 44
type input "[EMAIL_ADDRESS][PERSON_NAME][DOMAIN_NAME]"
click at [677, 443] on input "Notify when available" at bounding box center [668, 439] width 436 height 40
type input "We will be in touch"
click at [930, 189] on icon at bounding box center [935, 186] width 27 height 26
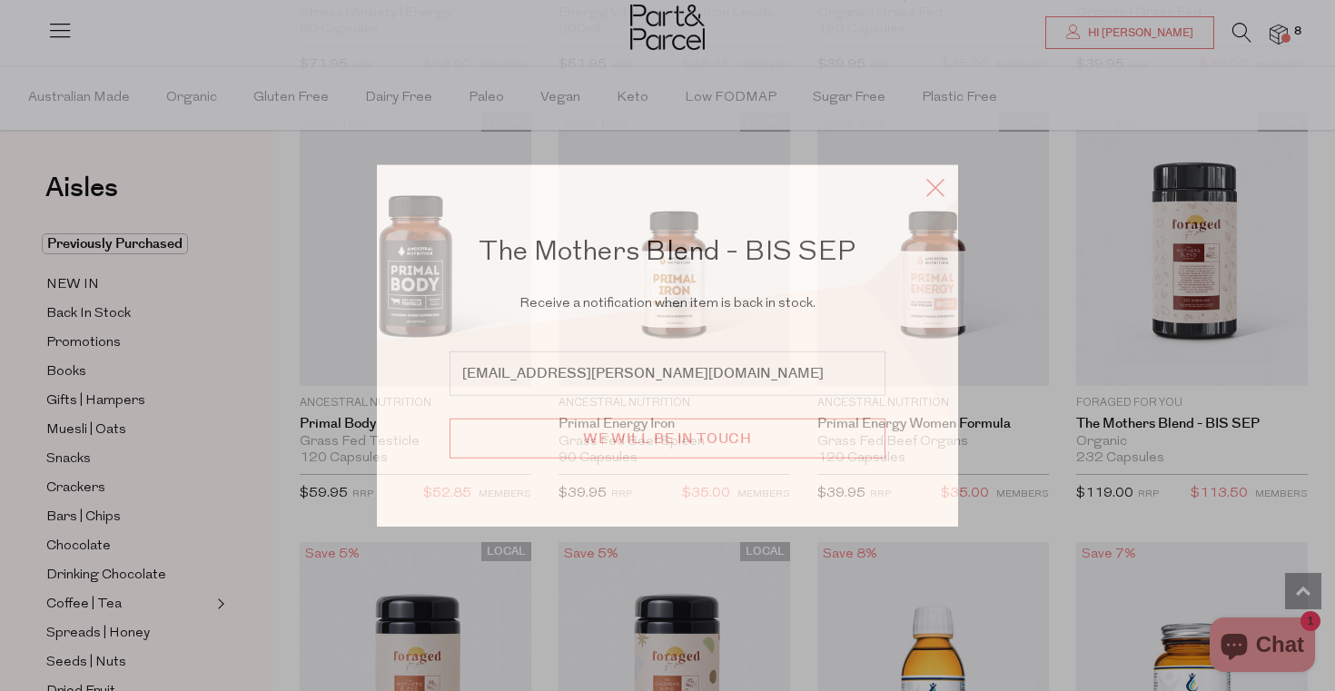
click at [935, 183] on icon at bounding box center [935, 186] width 27 height 26
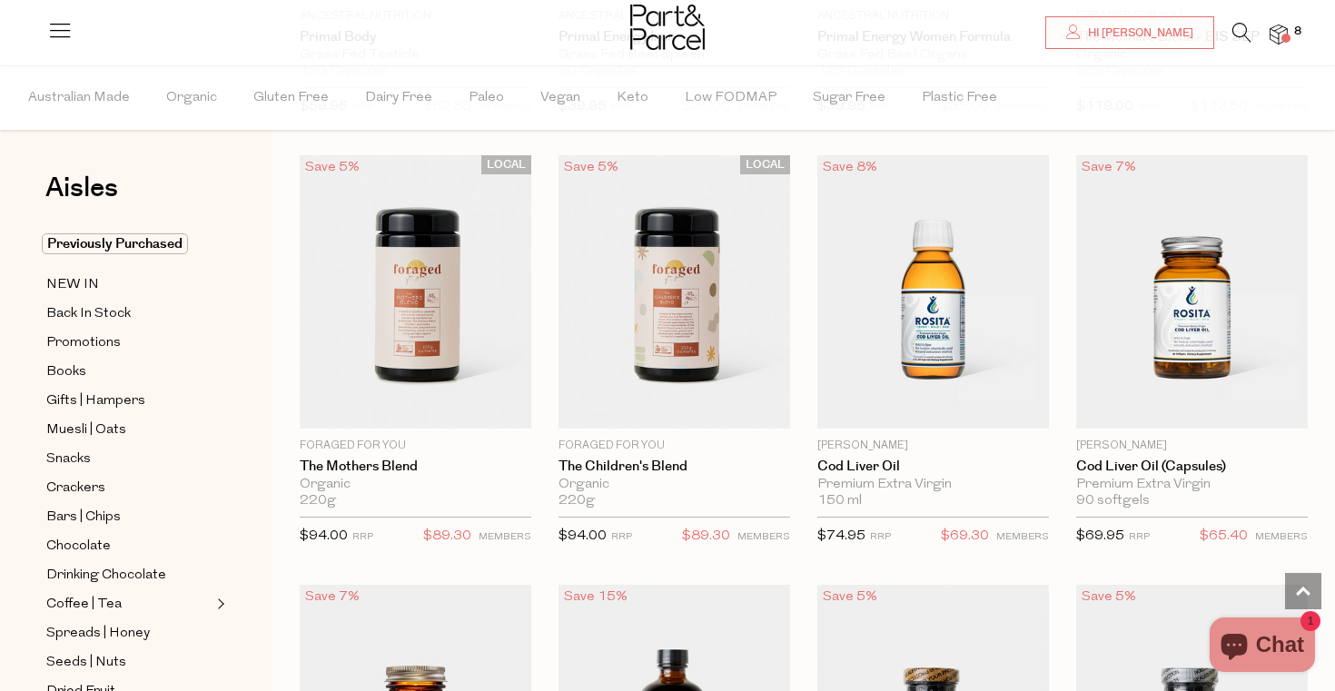
scroll to position [3994, 0]
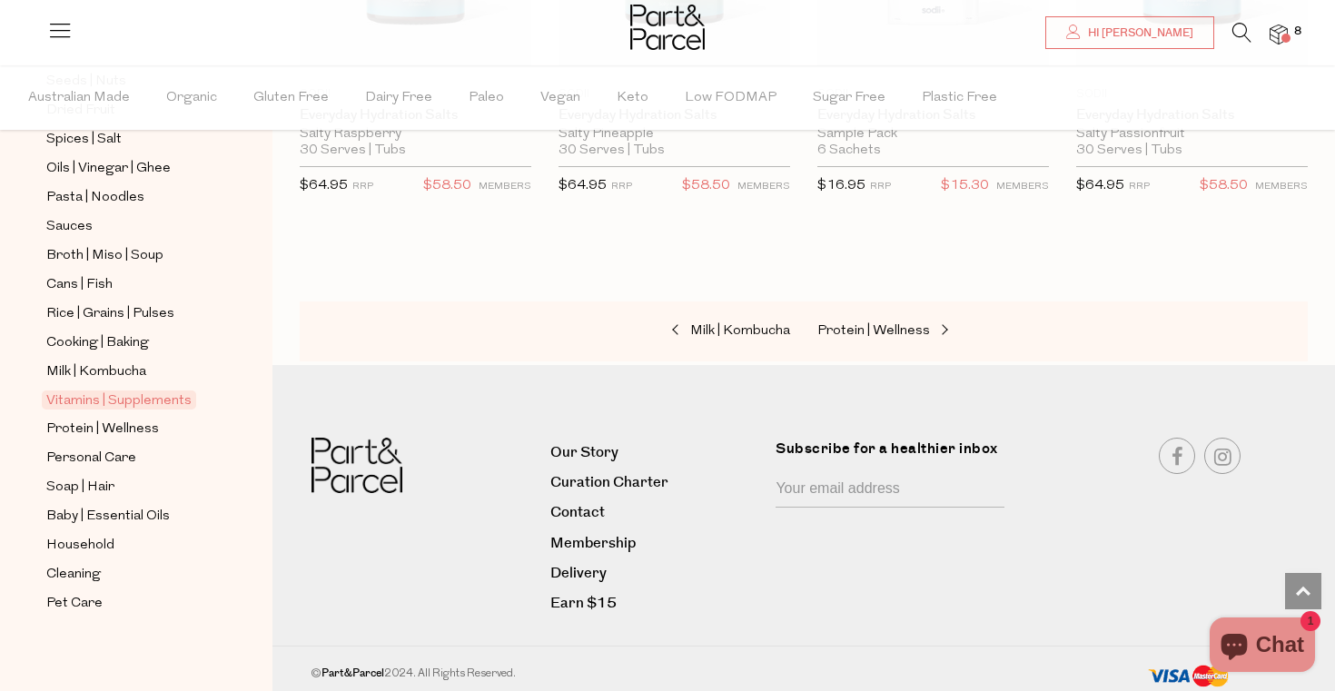
scroll to position [584, 0]
click at [112, 421] on span "Protein | Wellness" at bounding box center [102, 427] width 113 height 22
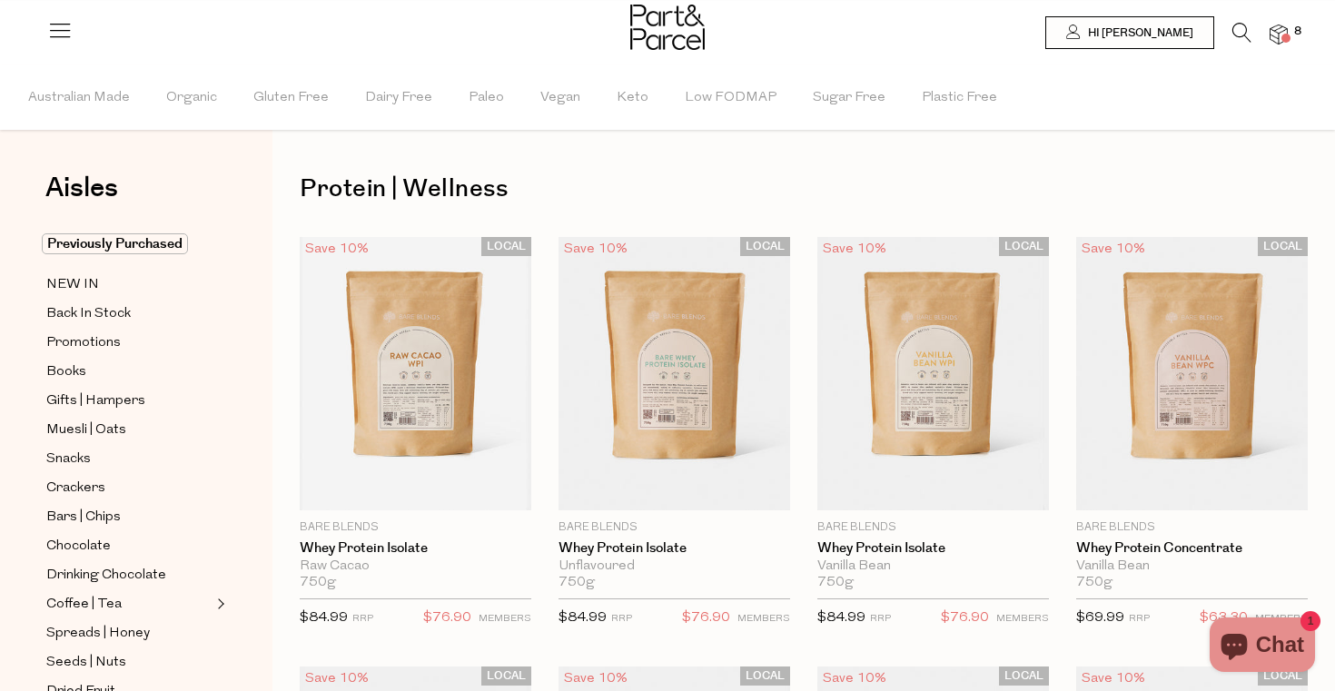
click at [1246, 33] on icon at bounding box center [1241, 33] width 19 height 20
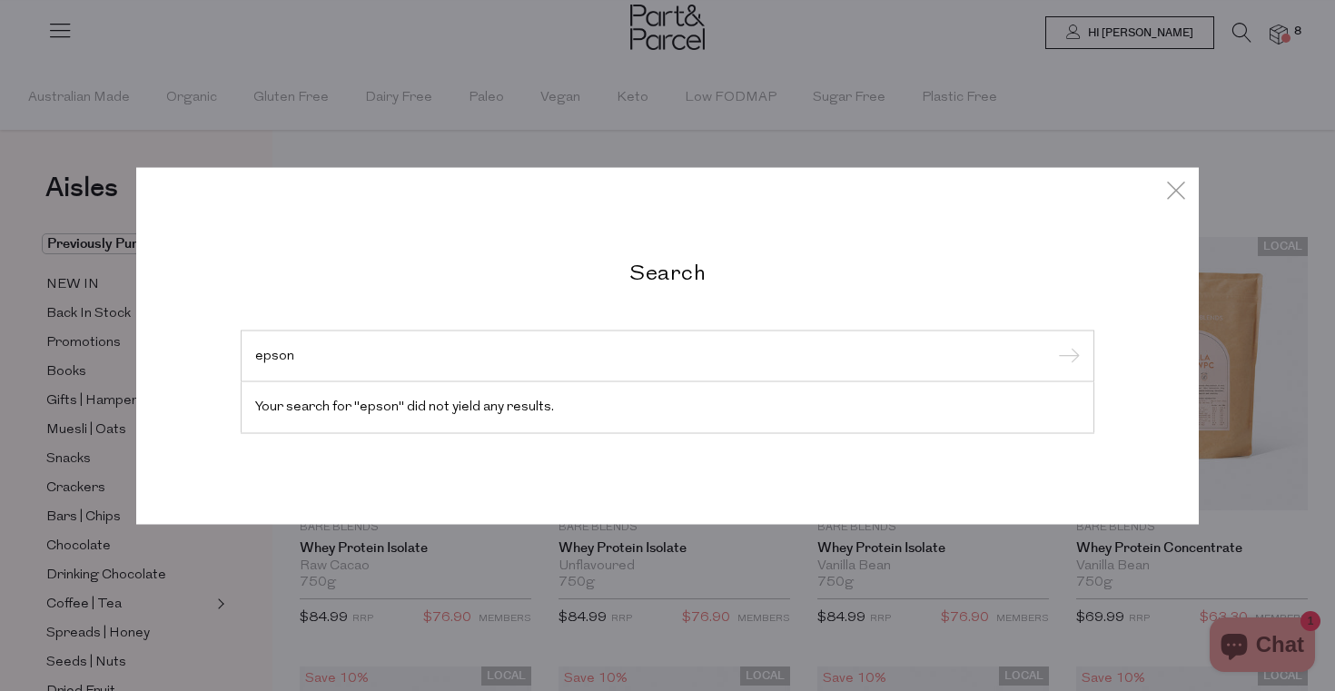
type input "epson"
click at [1143, 181] on div "Search epson Your search for "epson" did not yield any results." at bounding box center [667, 345] width 1063 height 357
click at [1178, 185] on icon at bounding box center [1175, 189] width 27 height 26
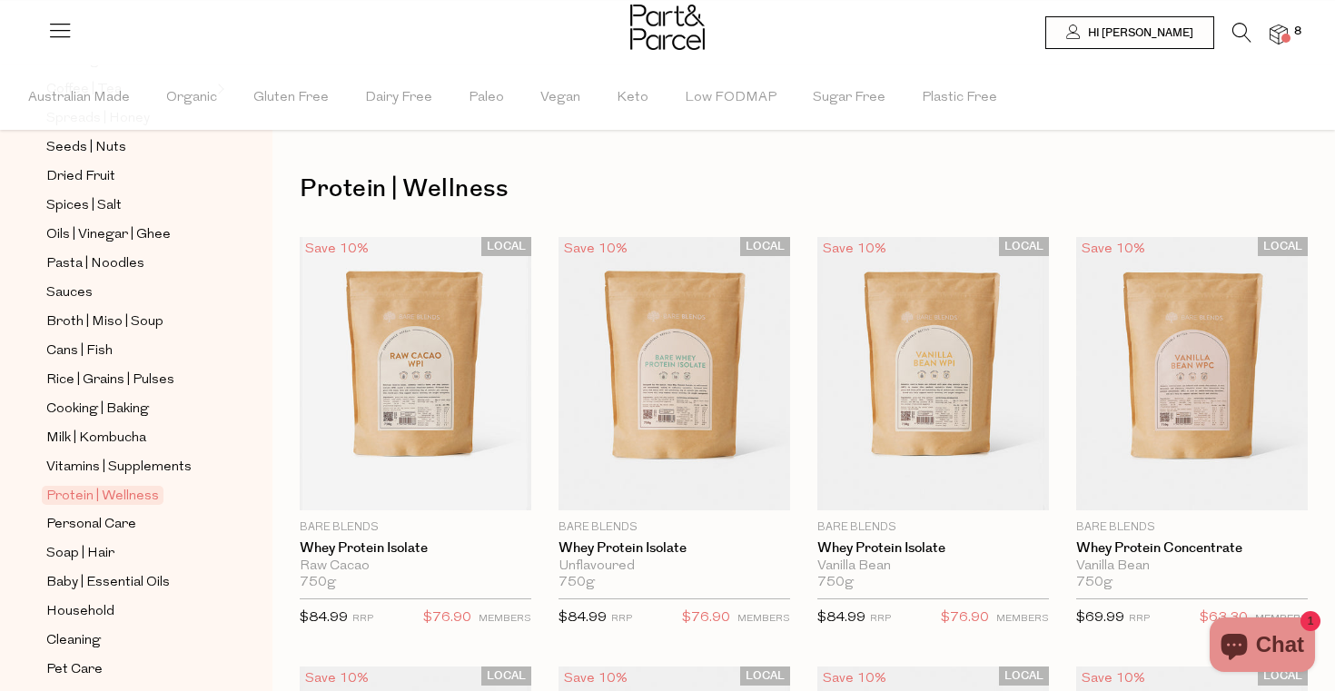
scroll to position [584, 0]
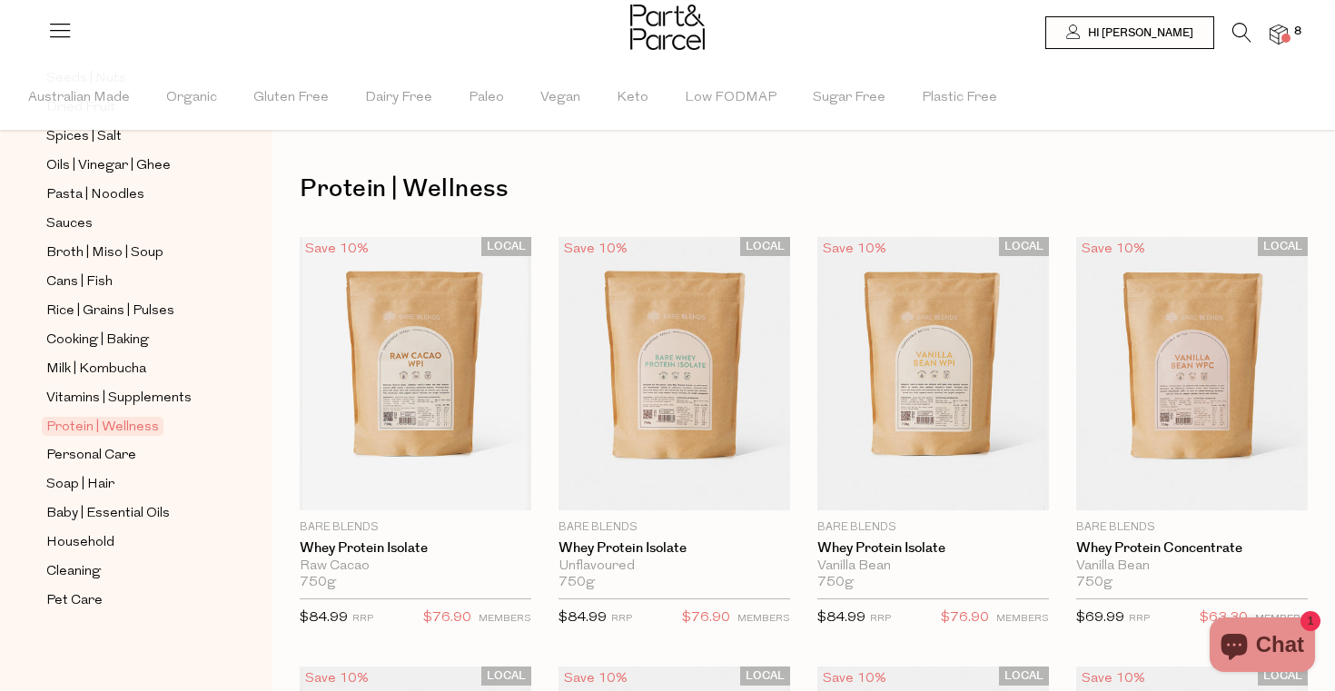
click at [1284, 29] on img at bounding box center [1279, 35] width 18 height 21
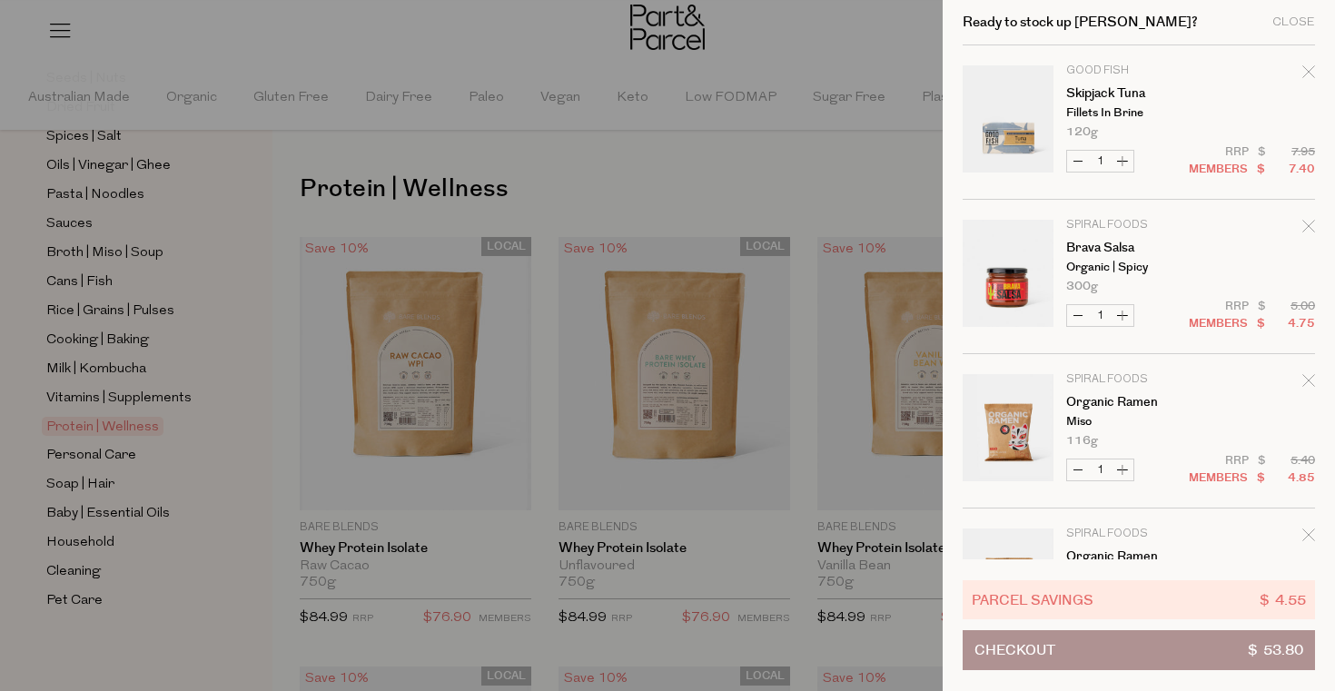
click at [1284, 29] on div "Ready to stock up Aisling? Close" at bounding box center [1139, 22] width 352 height 45
click at [1122, 161] on button "Increase Skipjack Tuna" at bounding box center [1123, 161] width 22 height 21
type input "2"
click at [1122, 161] on form "Image Product Total Qty Good Fish Skipjack Tuna Fillets in Brine 120g" at bounding box center [1139, 585] width 352 height 1081
click at [1122, 160] on button "Increase Skipjack Tuna" at bounding box center [1123, 161] width 22 height 21
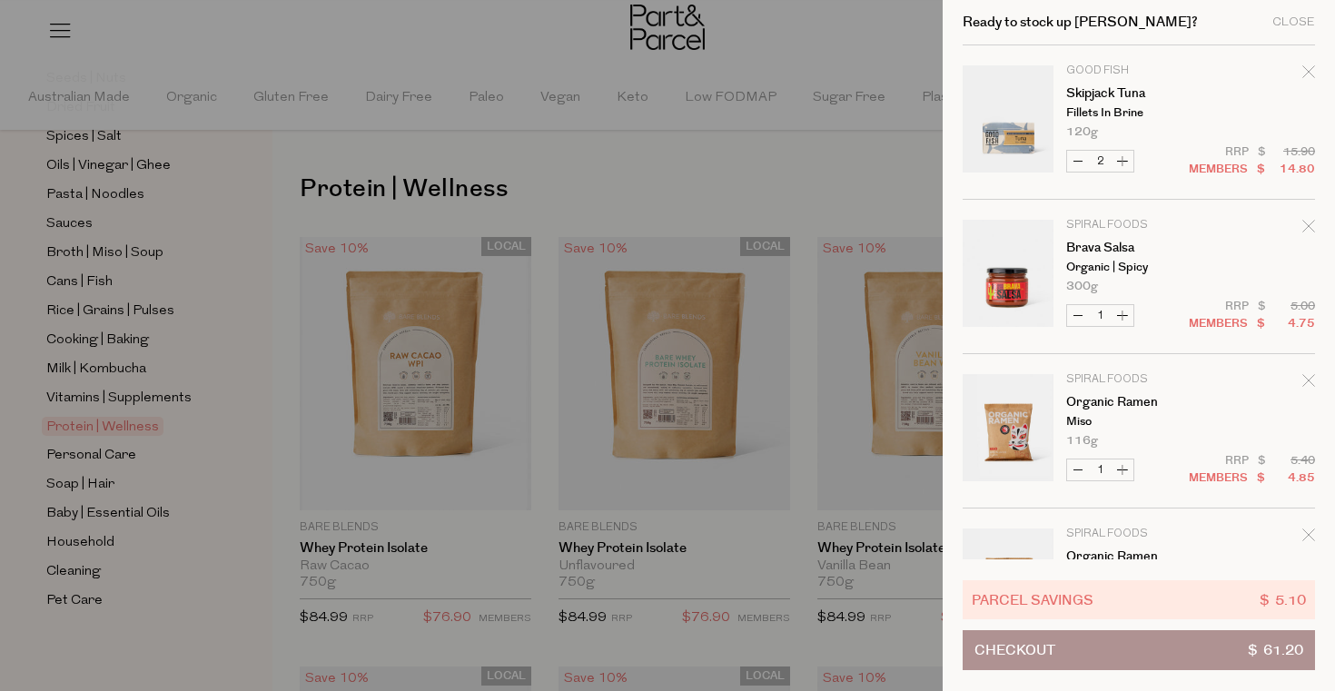
type input "3"
click at [1124, 163] on button "Increase Skipjack Tuna" at bounding box center [1123, 161] width 22 height 21
type input "4"
click at [1120, 158] on button "Increase Skipjack Tuna" at bounding box center [1123, 161] width 22 height 21
type input "5"
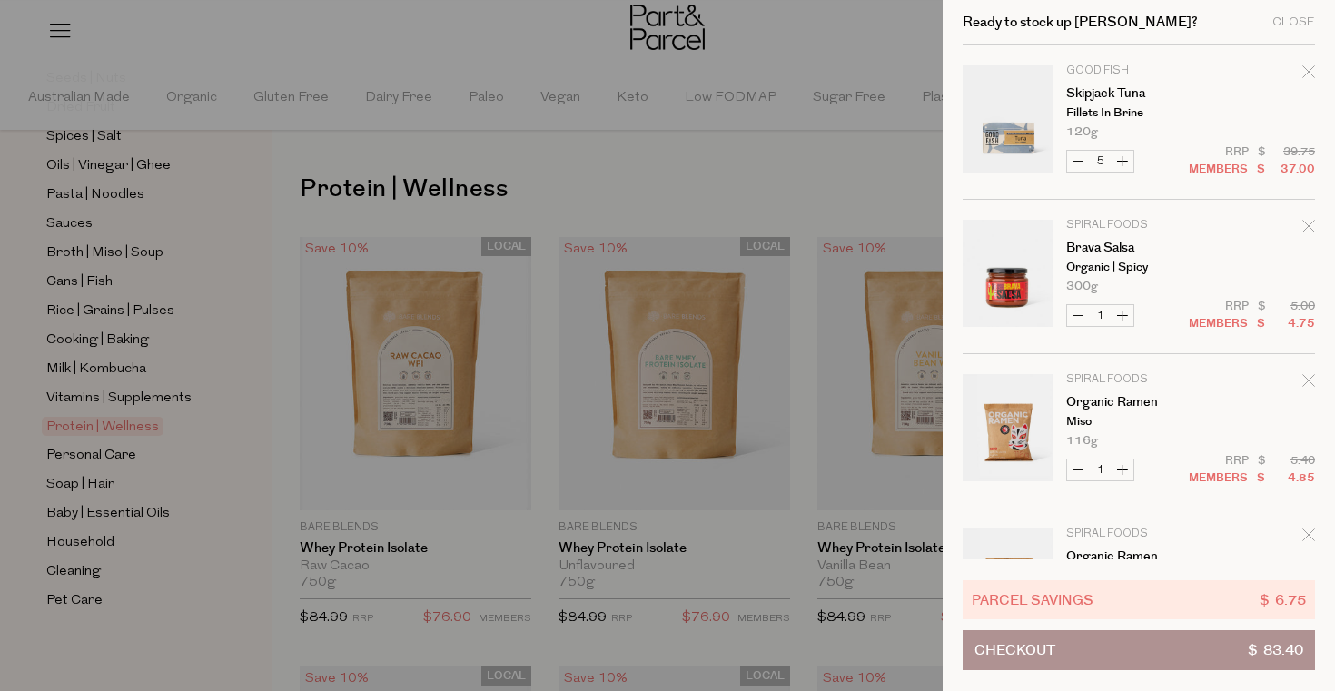
click at [1118, 160] on button "Increase Skipjack Tuna" at bounding box center [1123, 161] width 22 height 21
type input "6"
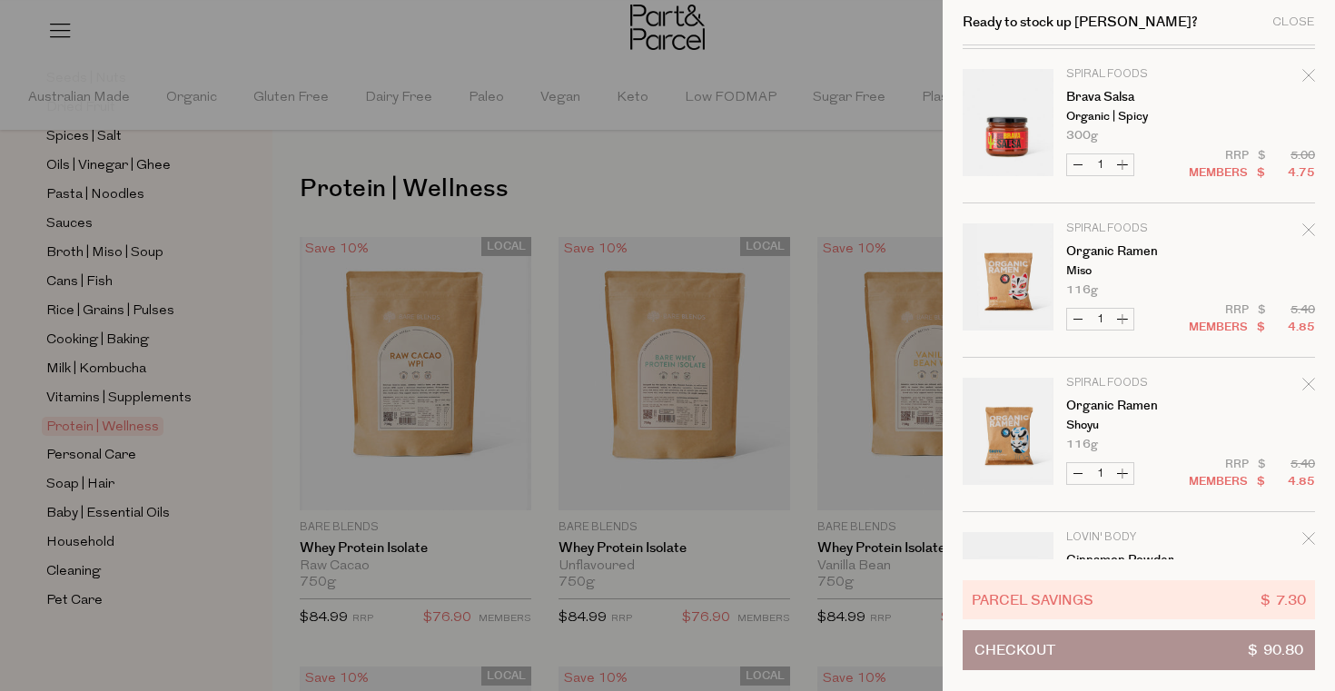
scroll to position [155, 0]
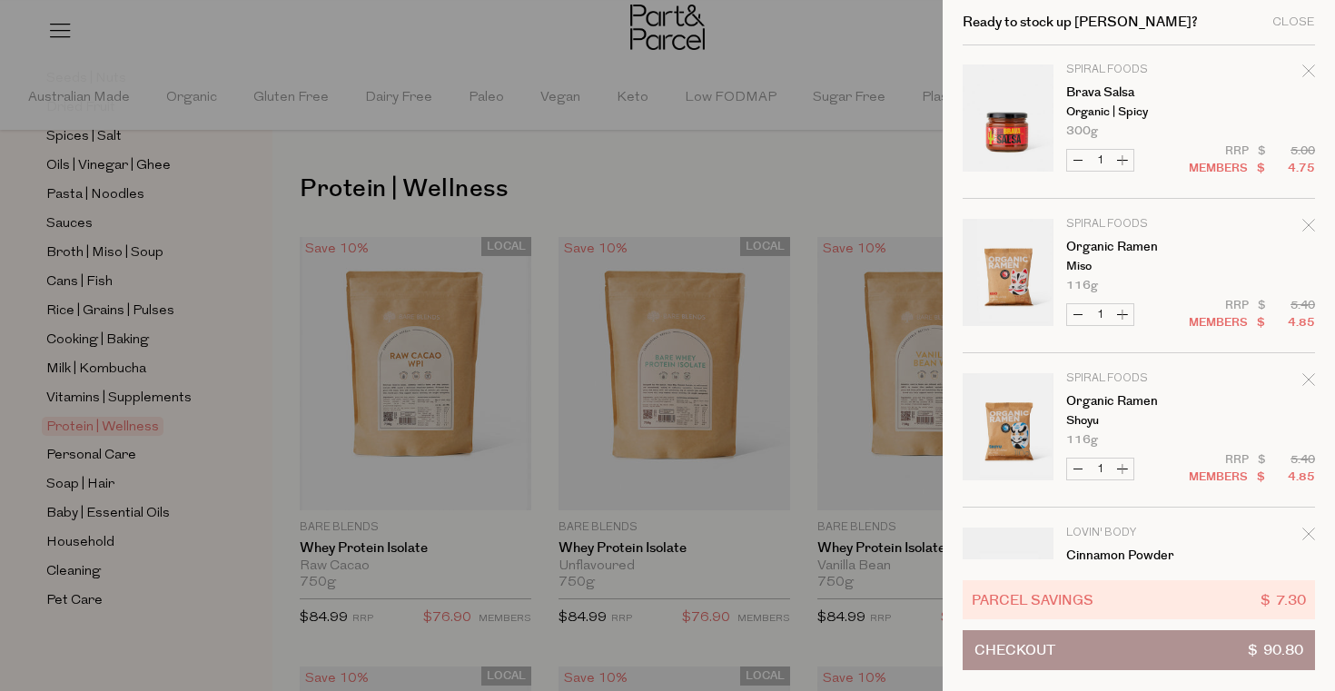
click at [1120, 164] on button "Increase Brava Salsa" at bounding box center [1123, 160] width 22 height 21
type input "2"
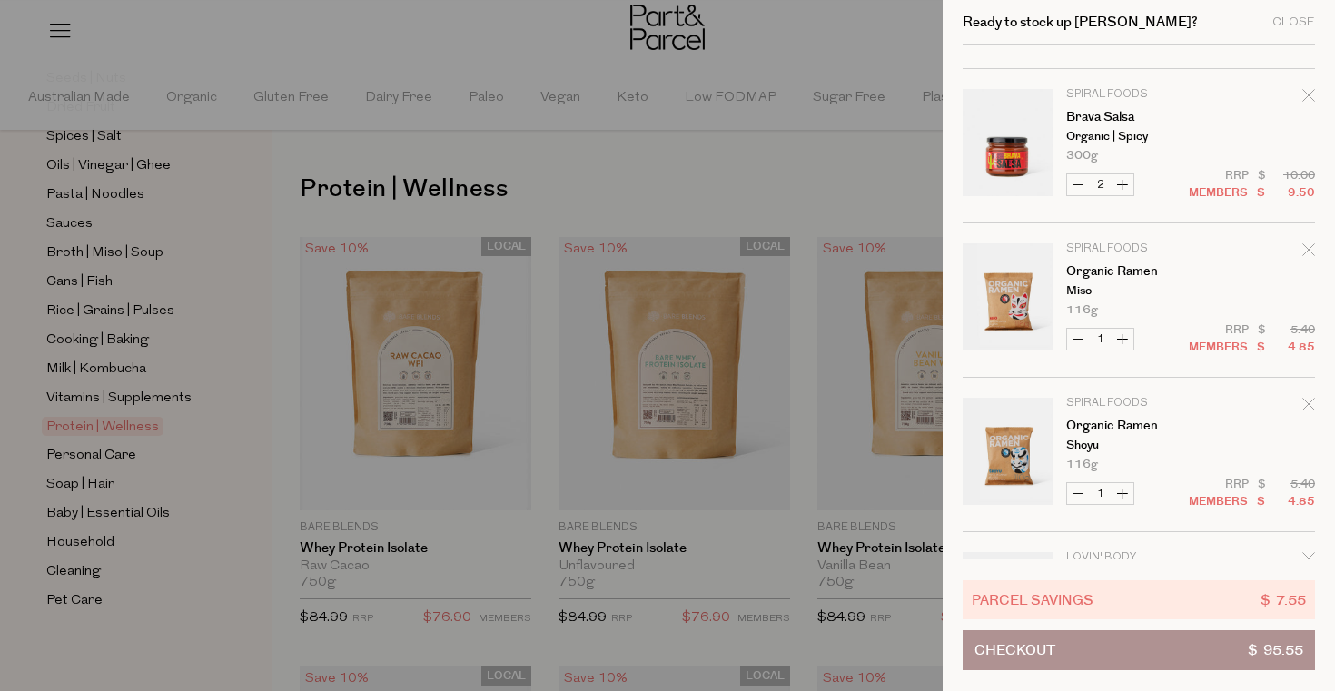
scroll to position [173, 0]
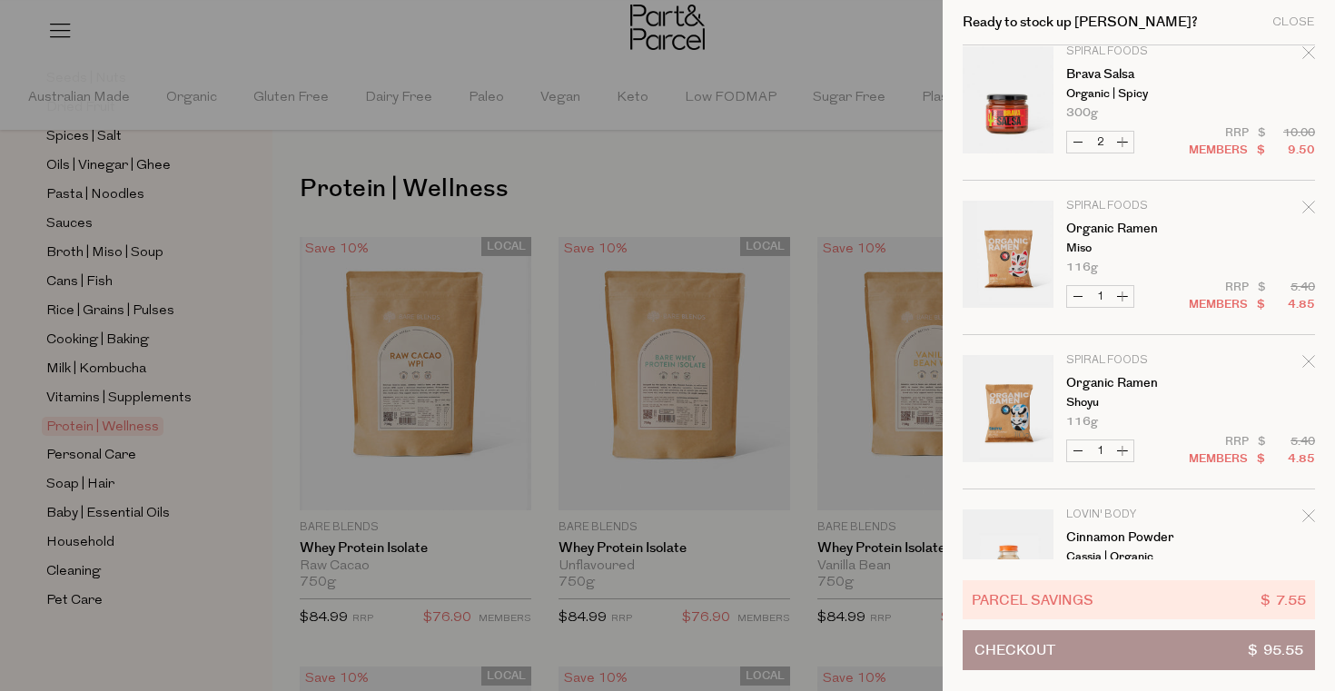
click at [1128, 299] on button "Increase Organic Ramen" at bounding box center [1123, 296] width 22 height 21
type input "2"
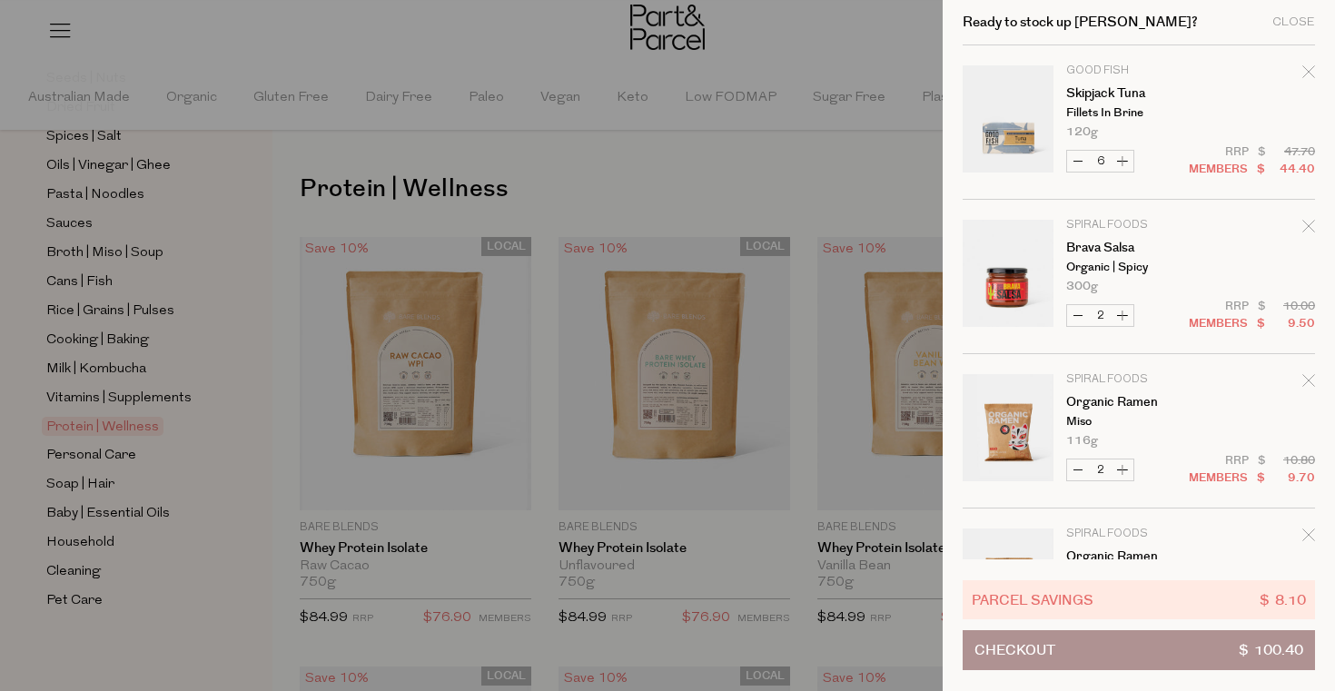
click at [1122, 316] on button "Increase Brava Salsa" at bounding box center [1123, 315] width 22 height 21
type input "3"
click at [1076, 316] on button "Decrease Brava Salsa" at bounding box center [1078, 315] width 22 height 21
type input "2"
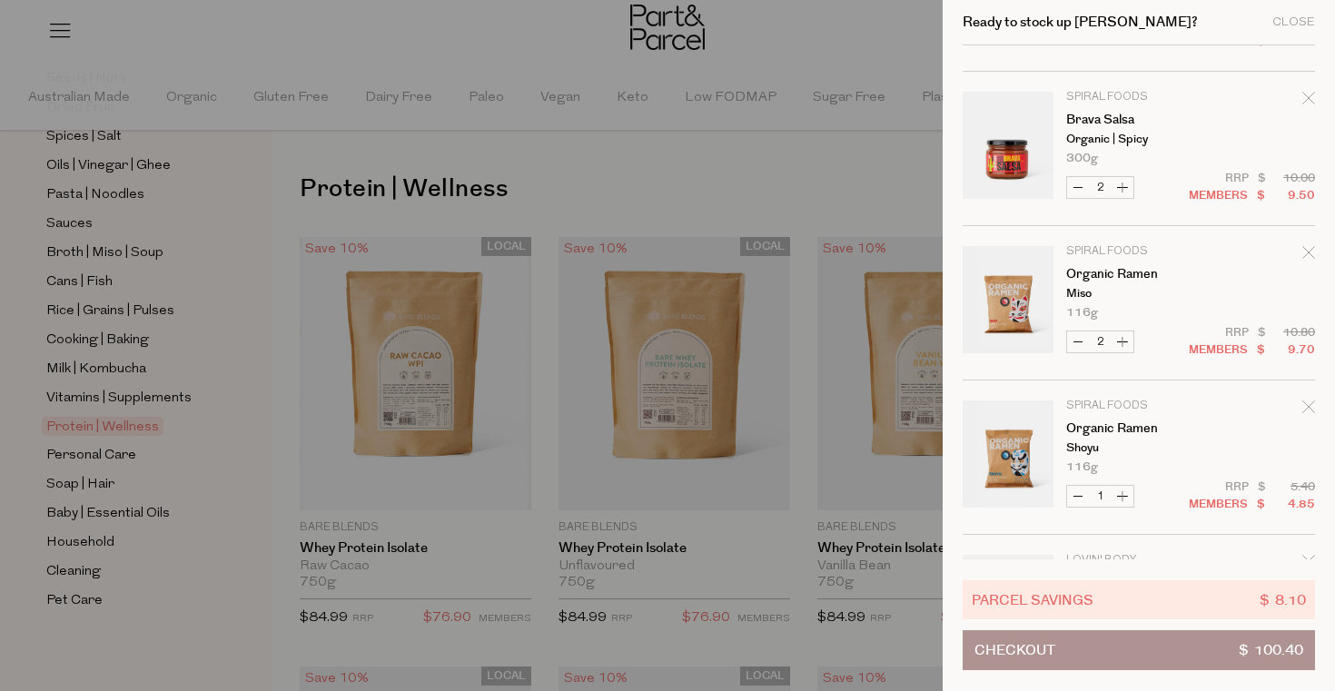
scroll to position [137, 0]
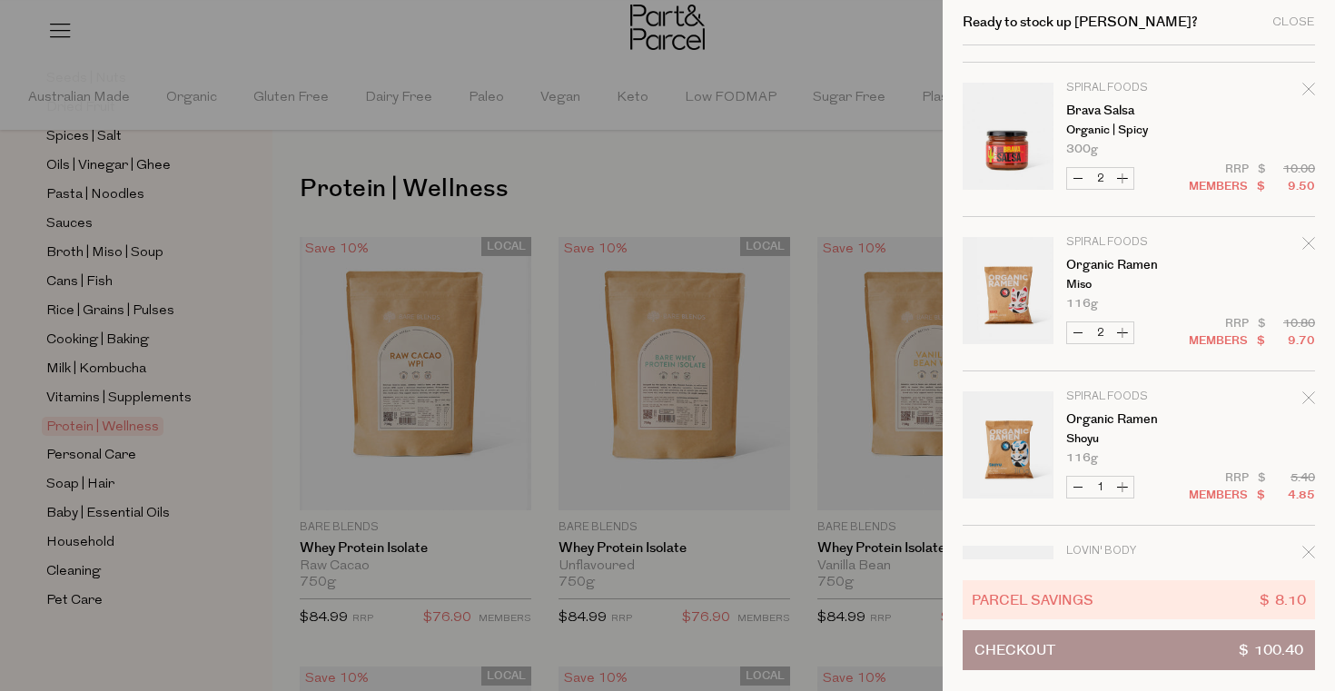
click at [1122, 332] on button "Increase Organic Ramen" at bounding box center [1123, 332] width 22 height 21
type input "3"
click at [1122, 332] on form "Image Product Total Qty Good Fish Skipjack Tuna Fillets in Brine 120g" at bounding box center [1139, 448] width 352 height 1081
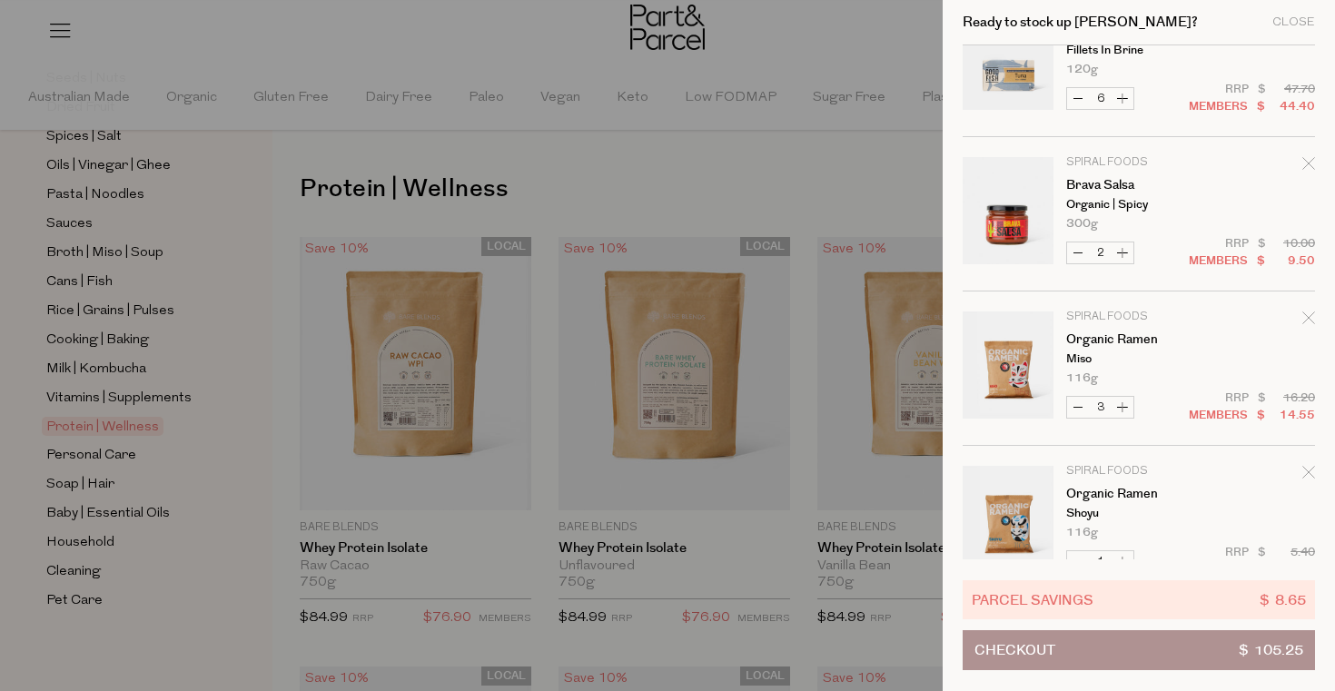
scroll to position [75, 0]
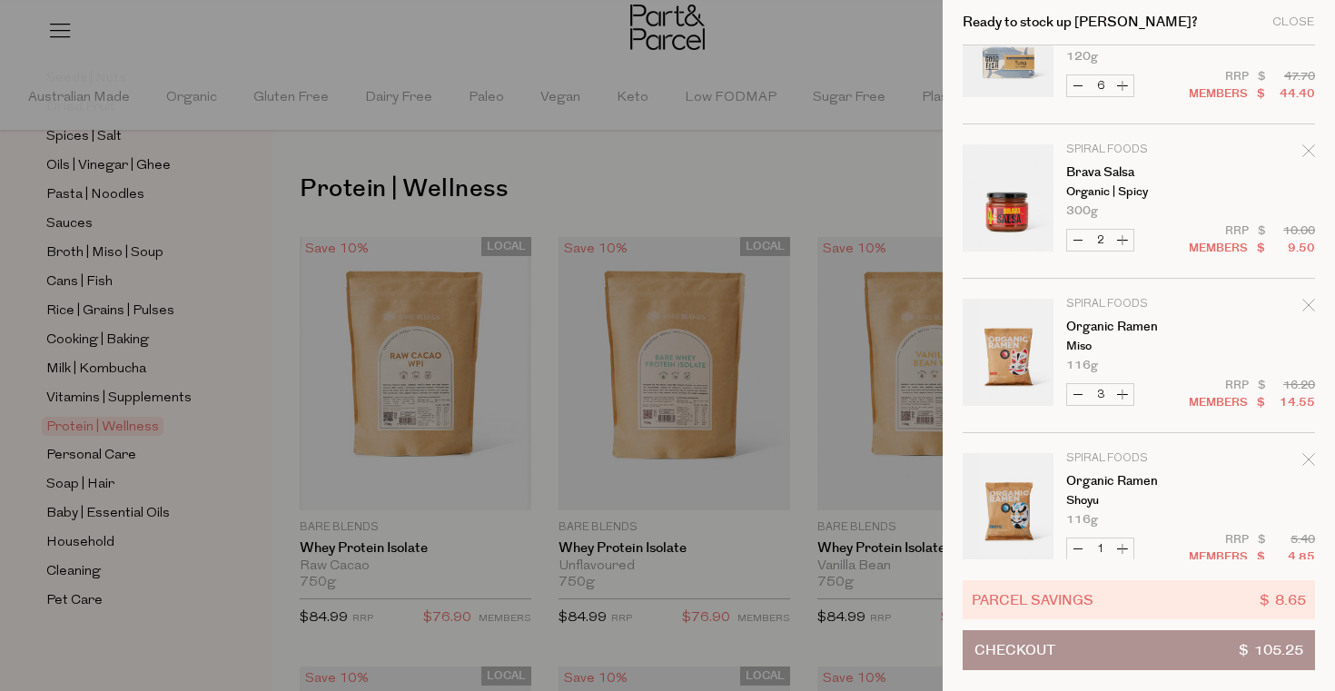
click at [1122, 396] on button "Increase Organic Ramen" at bounding box center [1123, 394] width 22 height 21
type input "4"
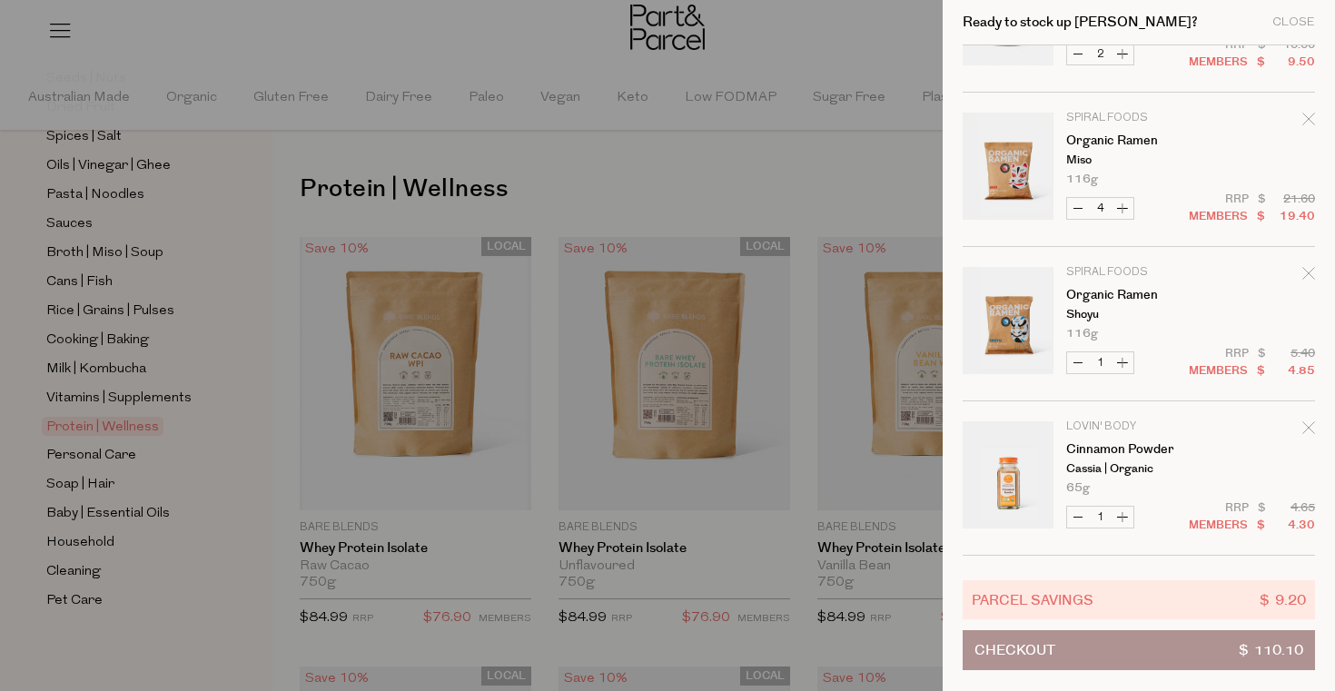
scroll to position [379, 0]
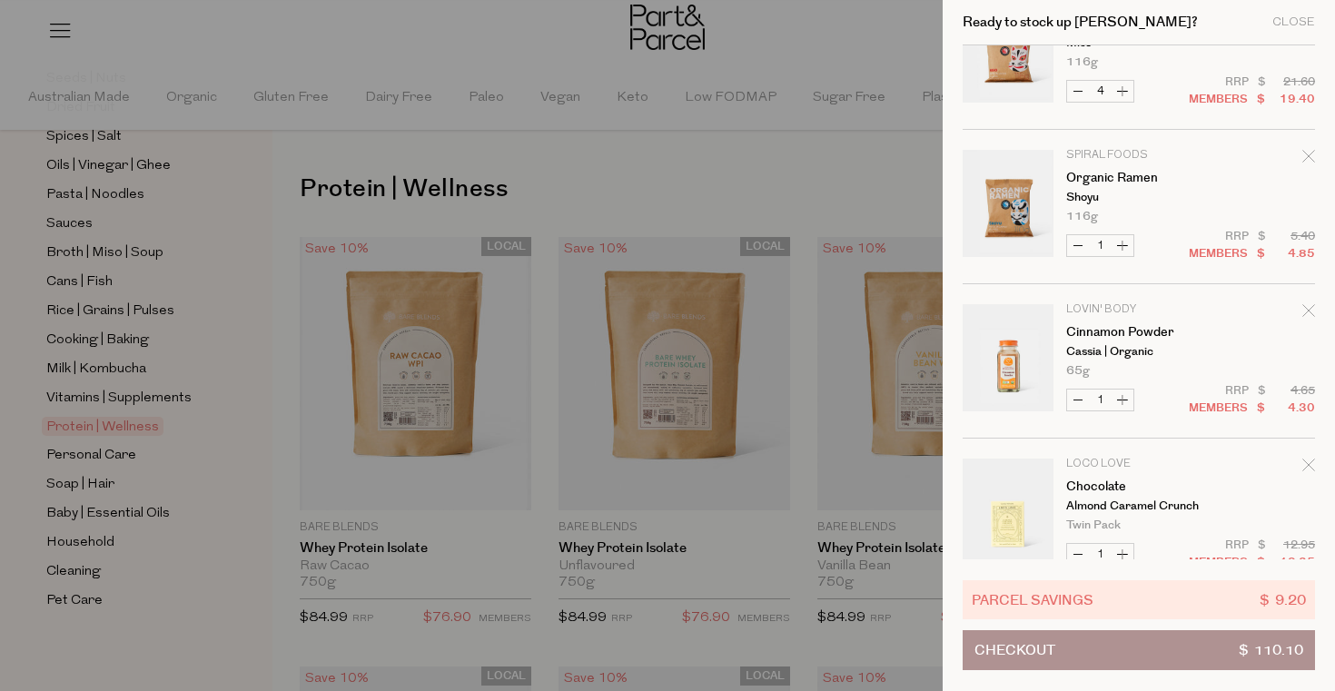
click at [1124, 244] on button "Increase Organic Ramen" at bounding box center [1123, 245] width 22 height 21
type input "2"
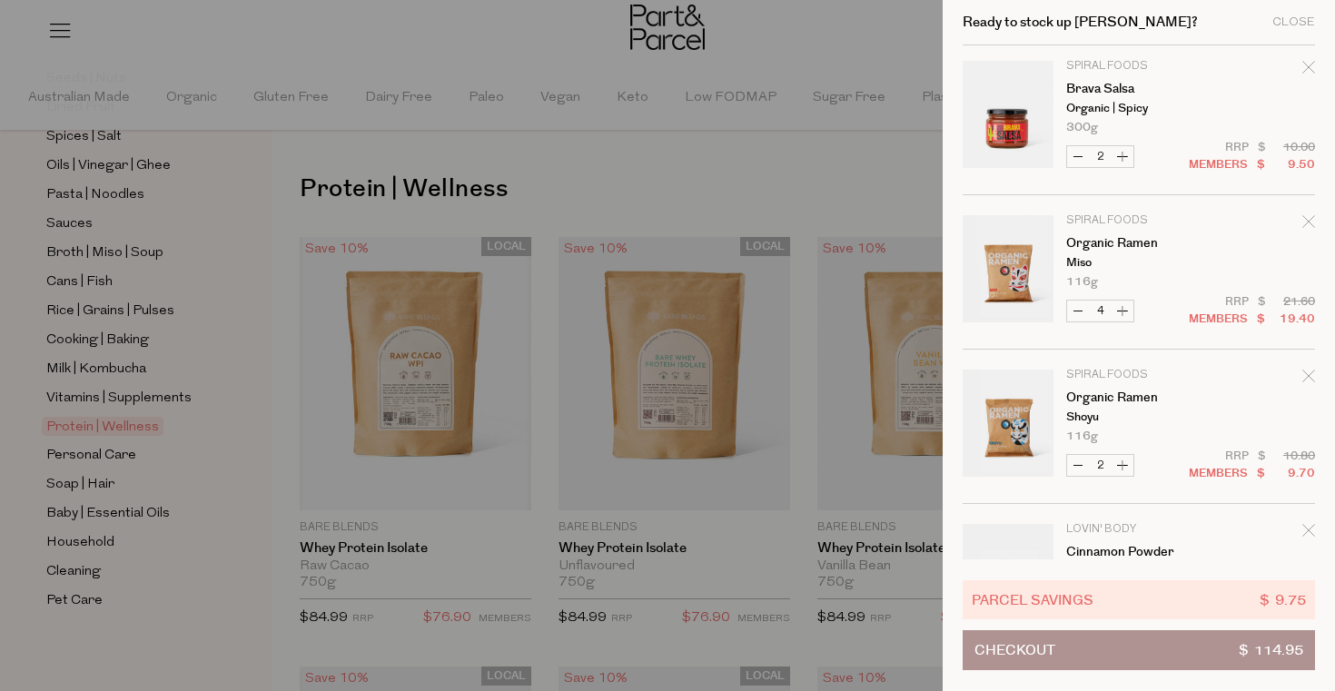
scroll to position [243, 0]
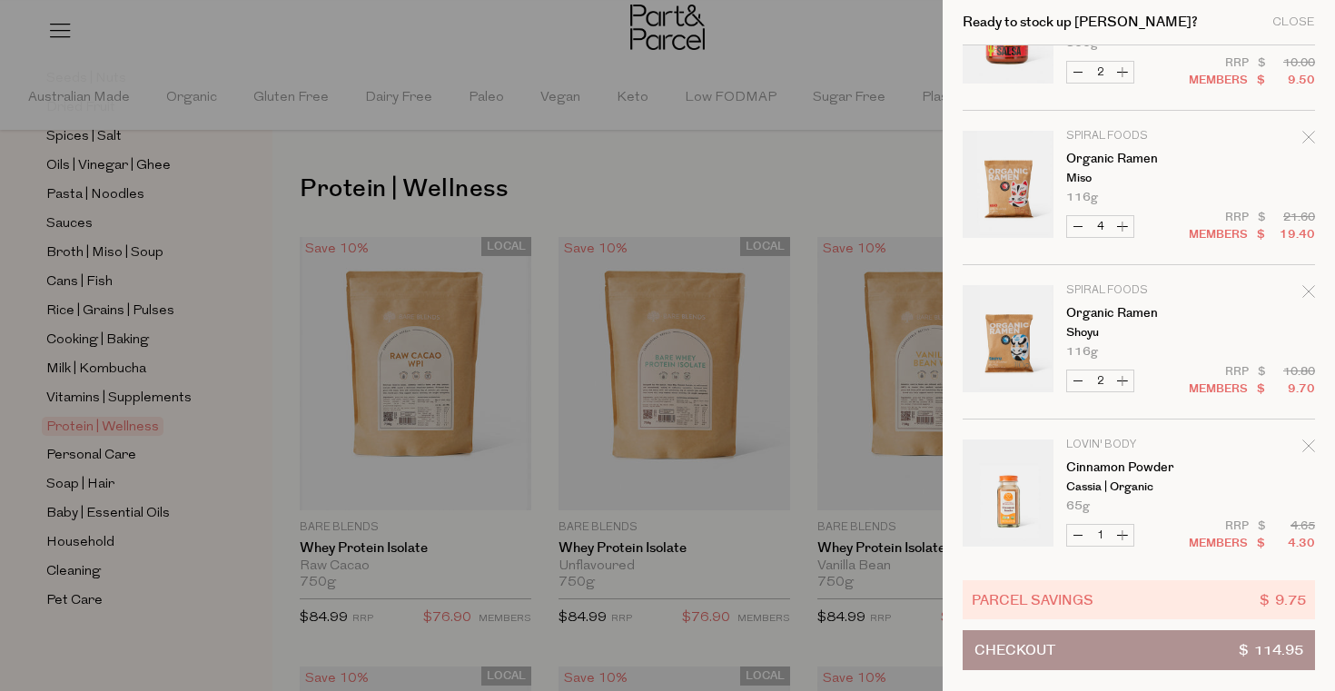
click at [1126, 225] on button "Increase Organic Ramen" at bounding box center [1123, 226] width 22 height 21
type input "5"
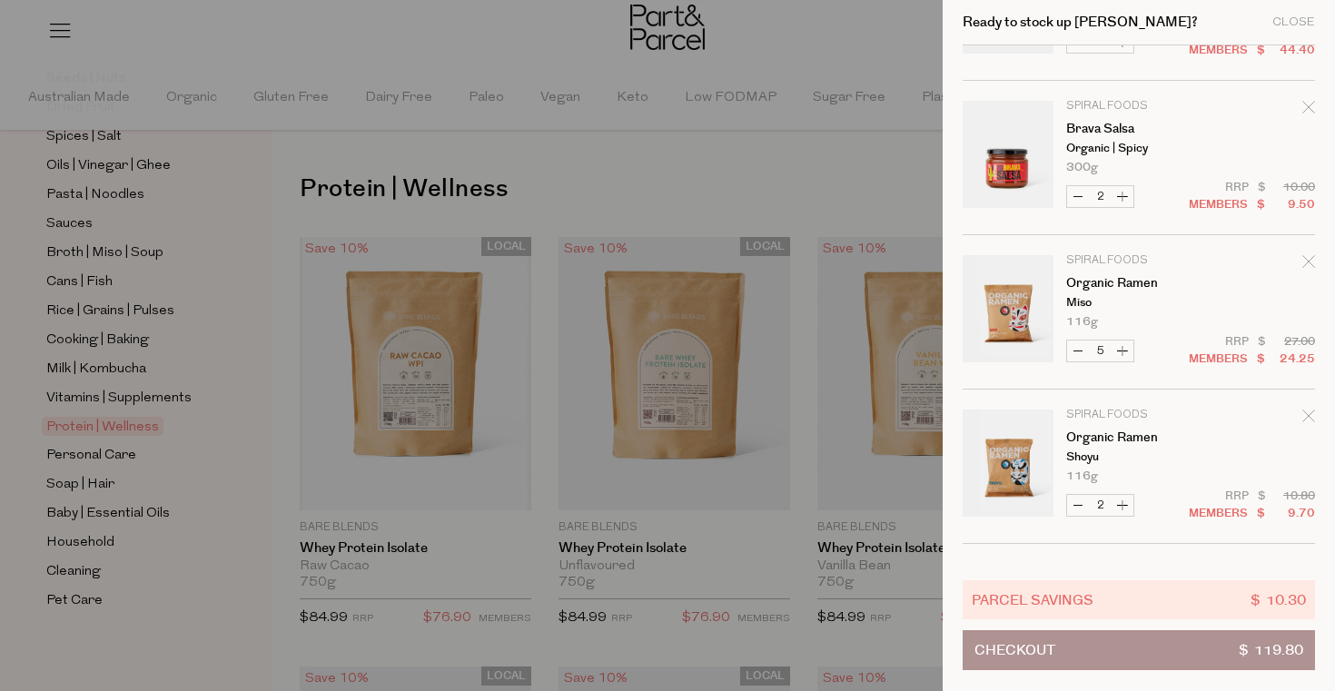
scroll to position [211, 0]
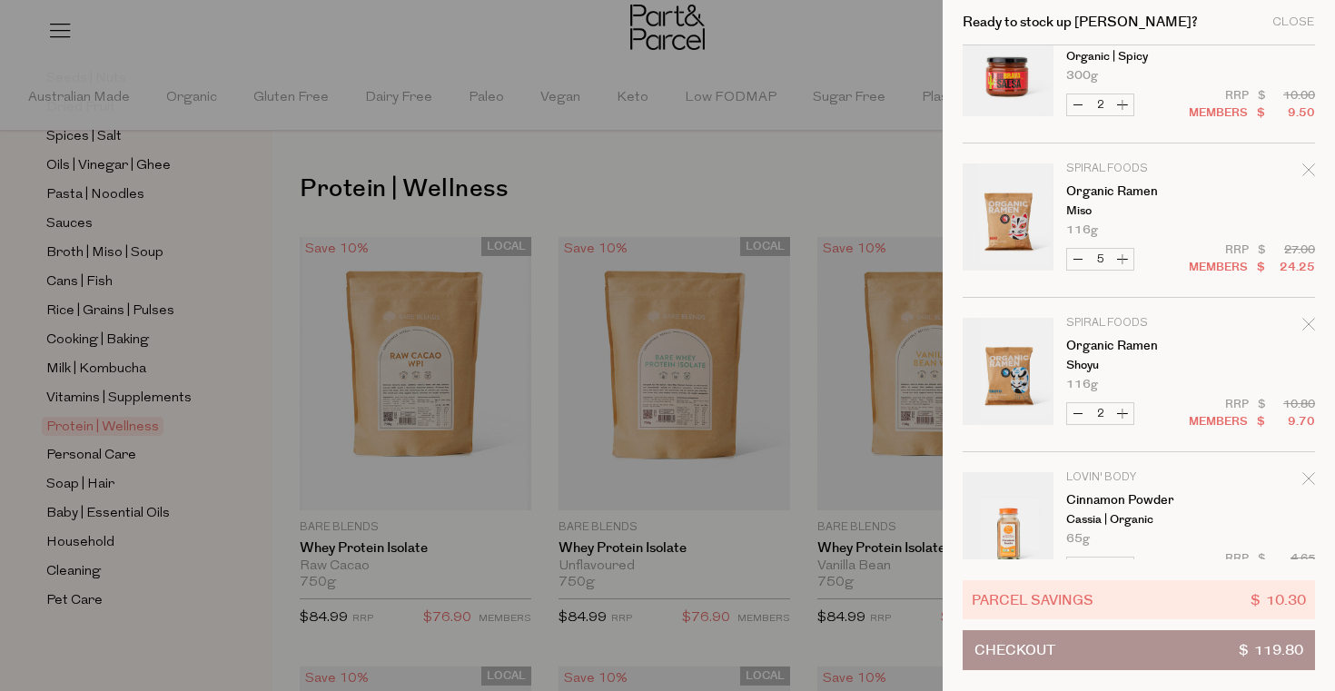
click at [1128, 417] on button "Increase Organic Ramen" at bounding box center [1123, 413] width 22 height 21
type input "3"
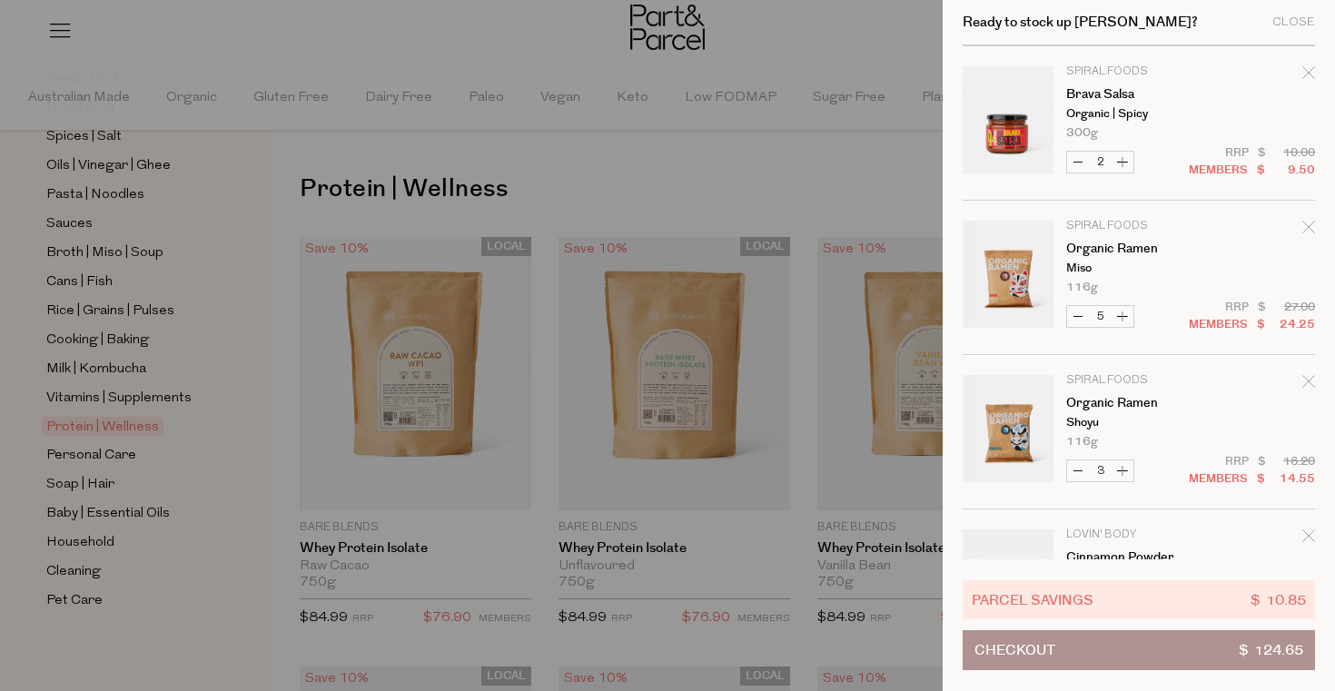
scroll to position [247, 0]
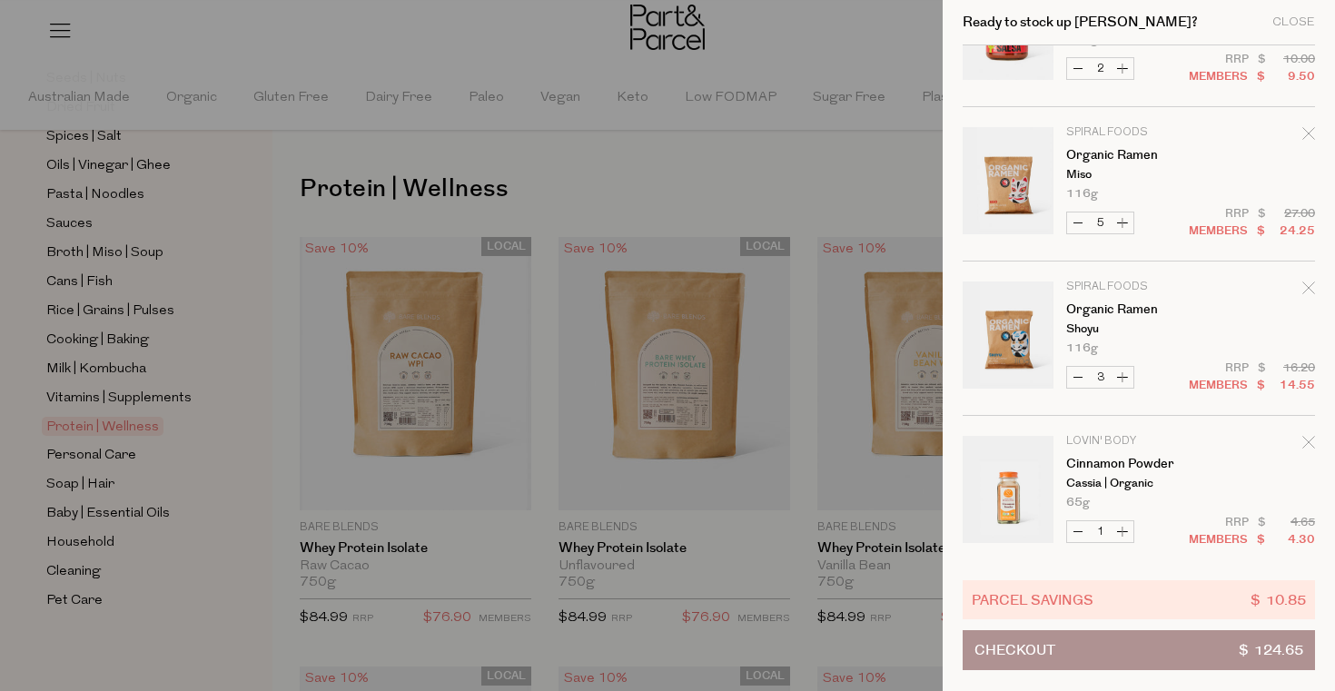
click at [1122, 375] on button "Increase Organic Ramen" at bounding box center [1123, 377] width 22 height 21
type input "4"
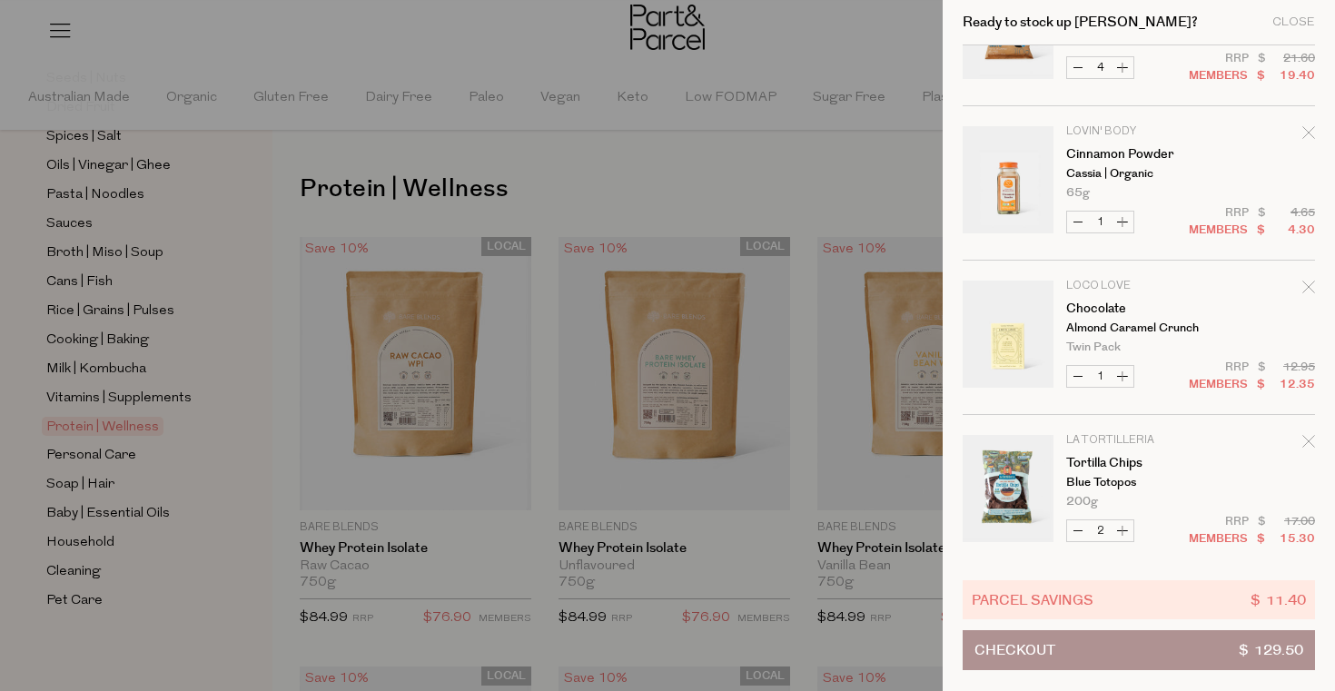
scroll to position [567, 0]
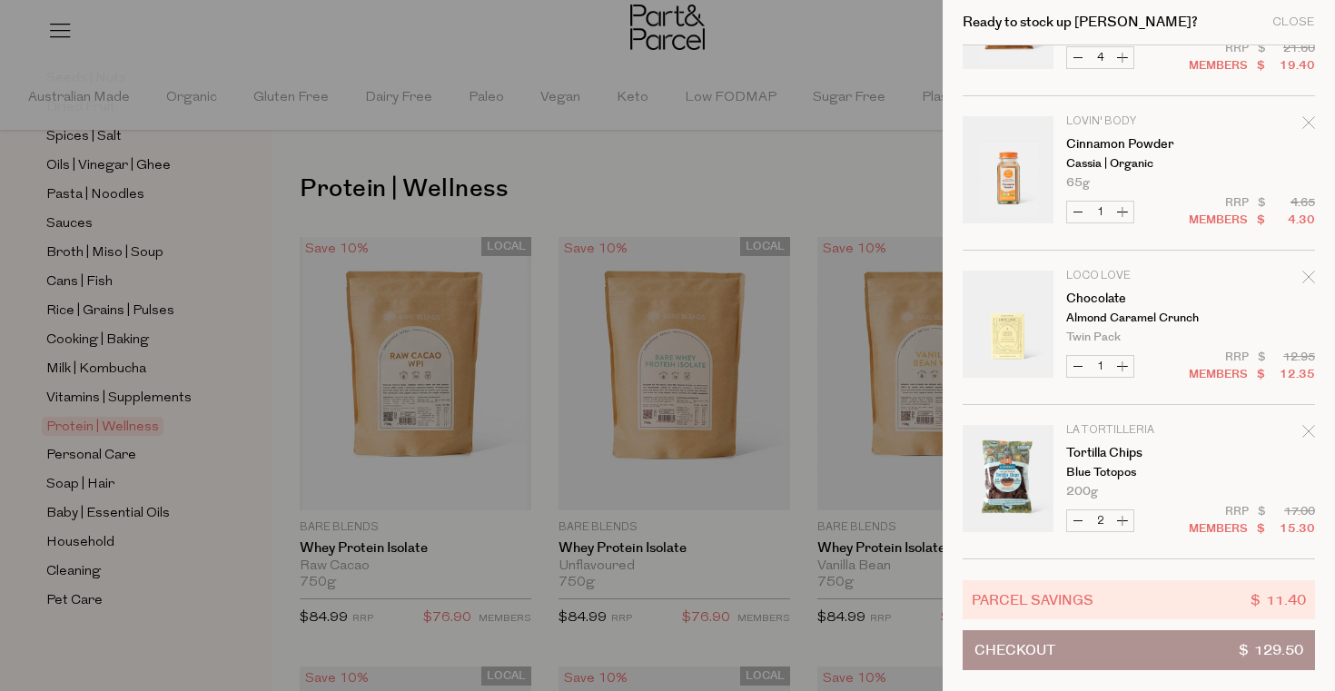
click at [1142, 643] on button "Checkout $ 129.50" at bounding box center [1139, 650] width 352 height 40
